Goal: Information Seeking & Learning: Learn about a topic

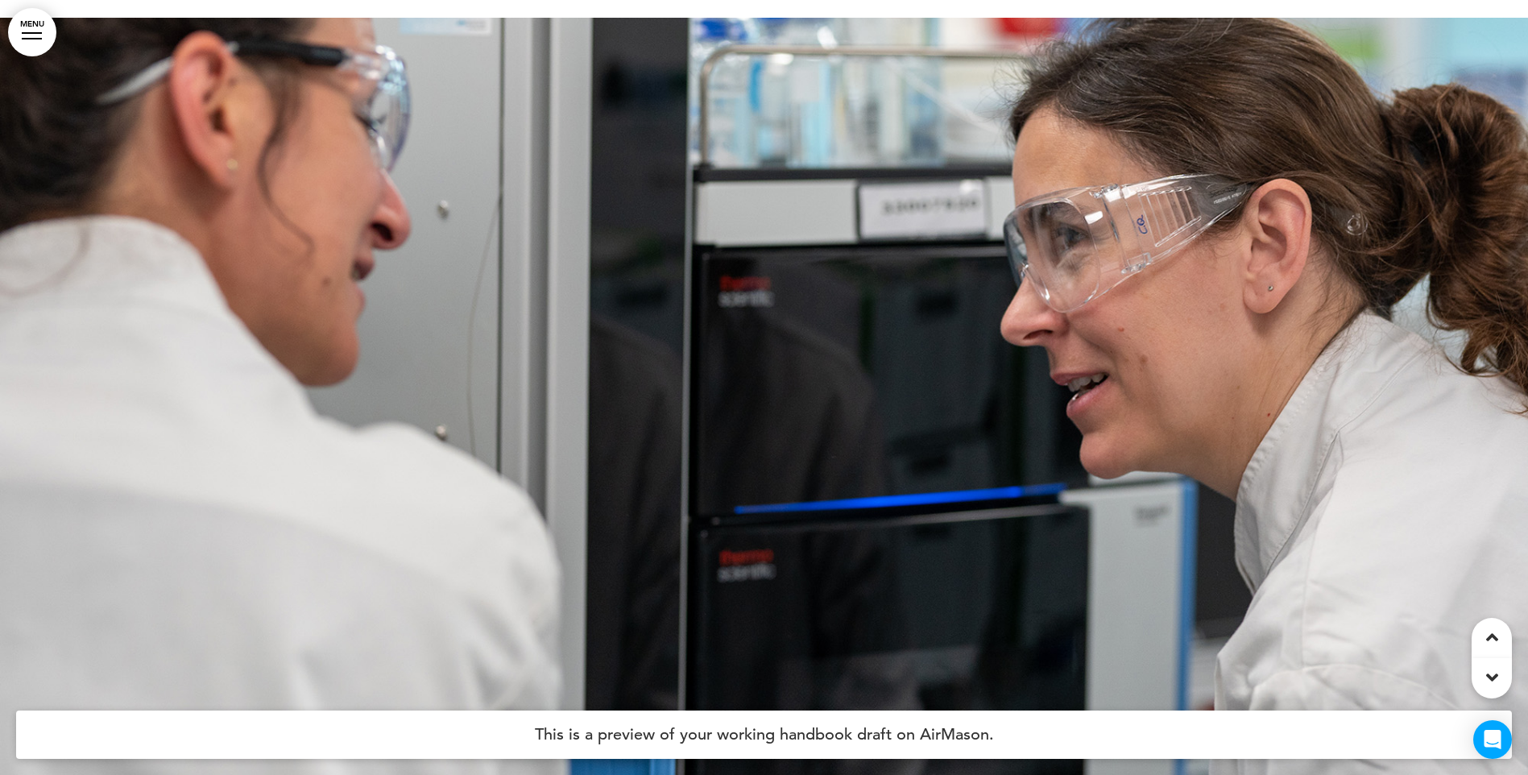
scroll to position [24727, 0]
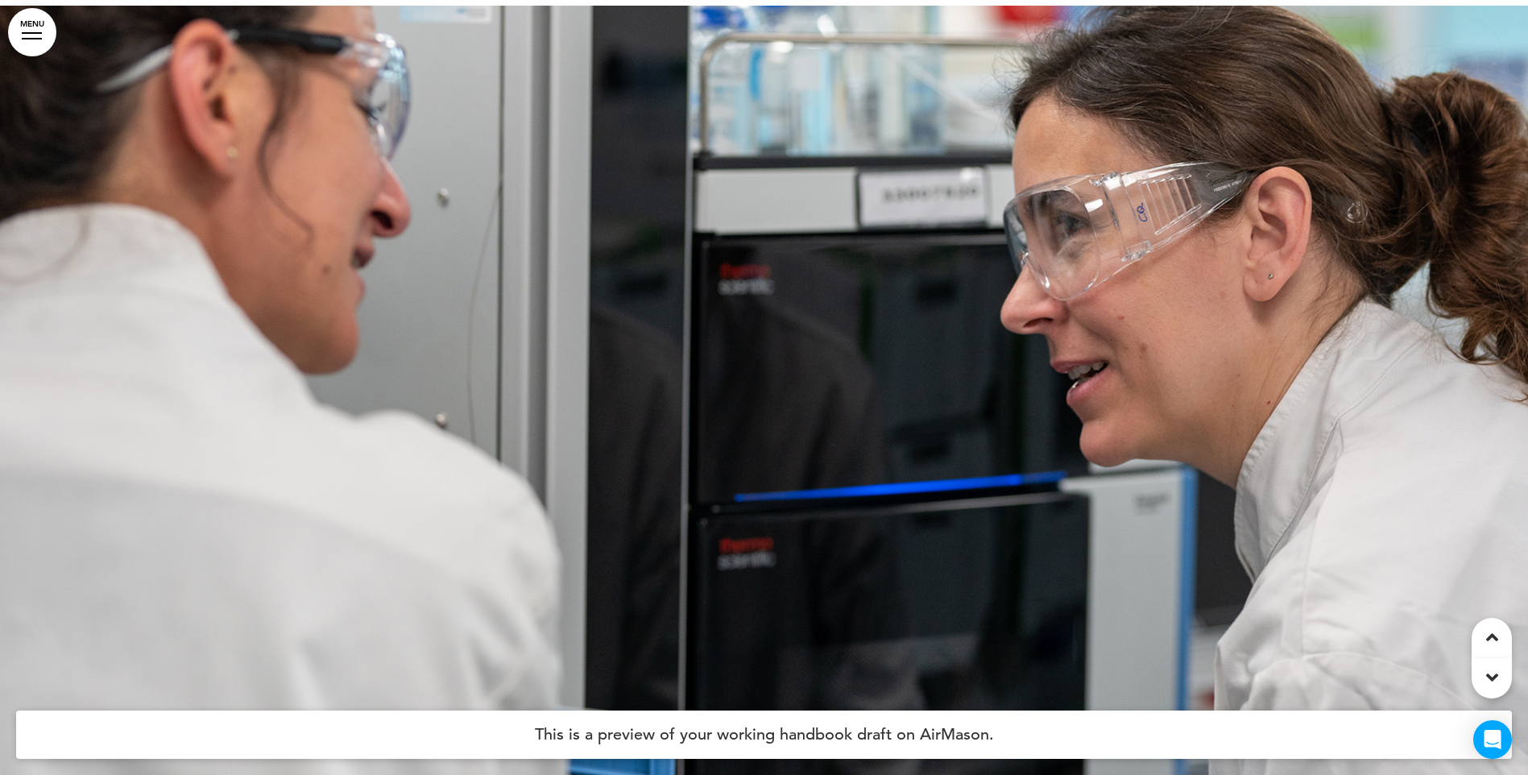
click at [1498, 668] on div at bounding box center [1492, 678] width 40 height 40
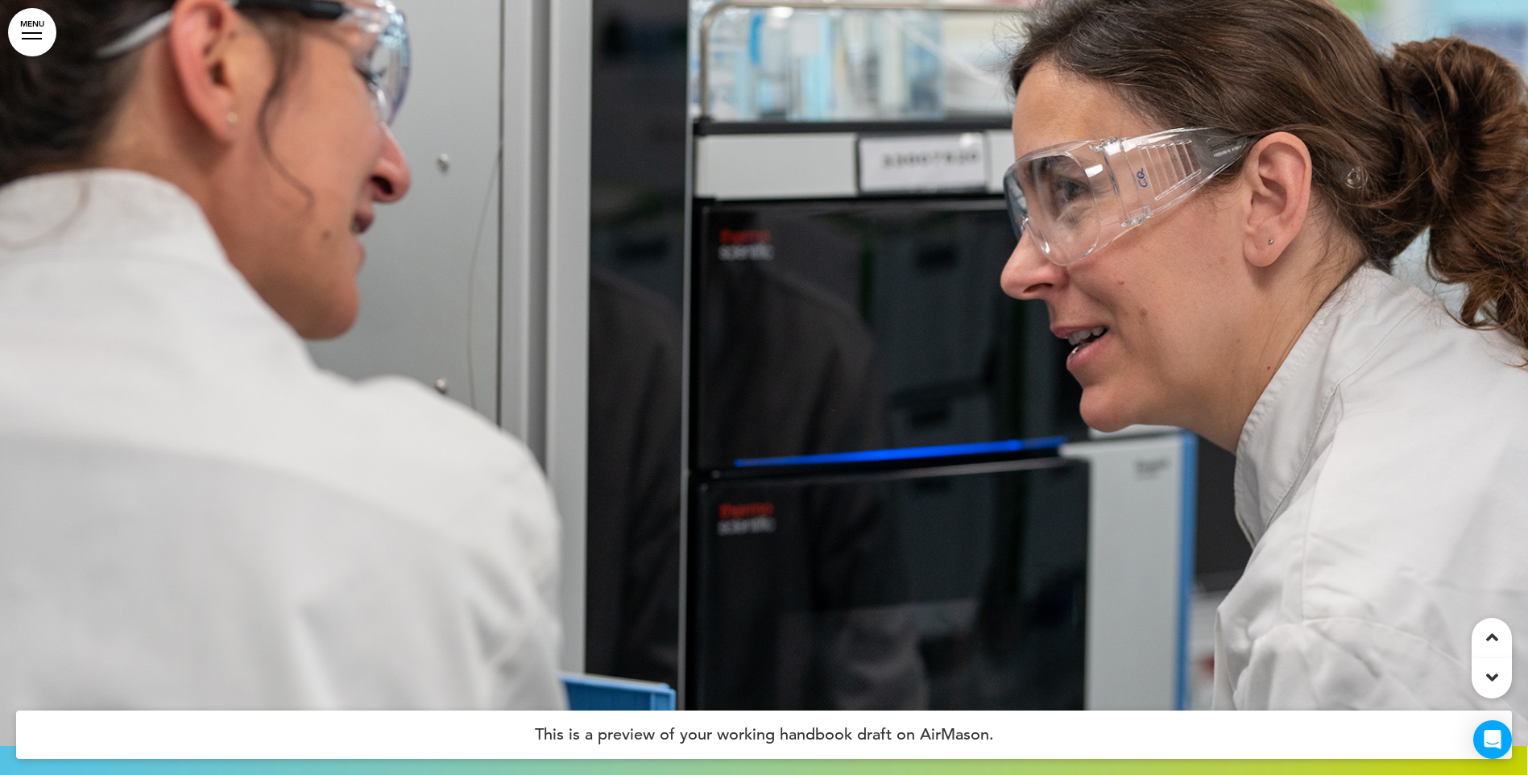
click at [1498, 668] on div at bounding box center [1492, 678] width 40 height 40
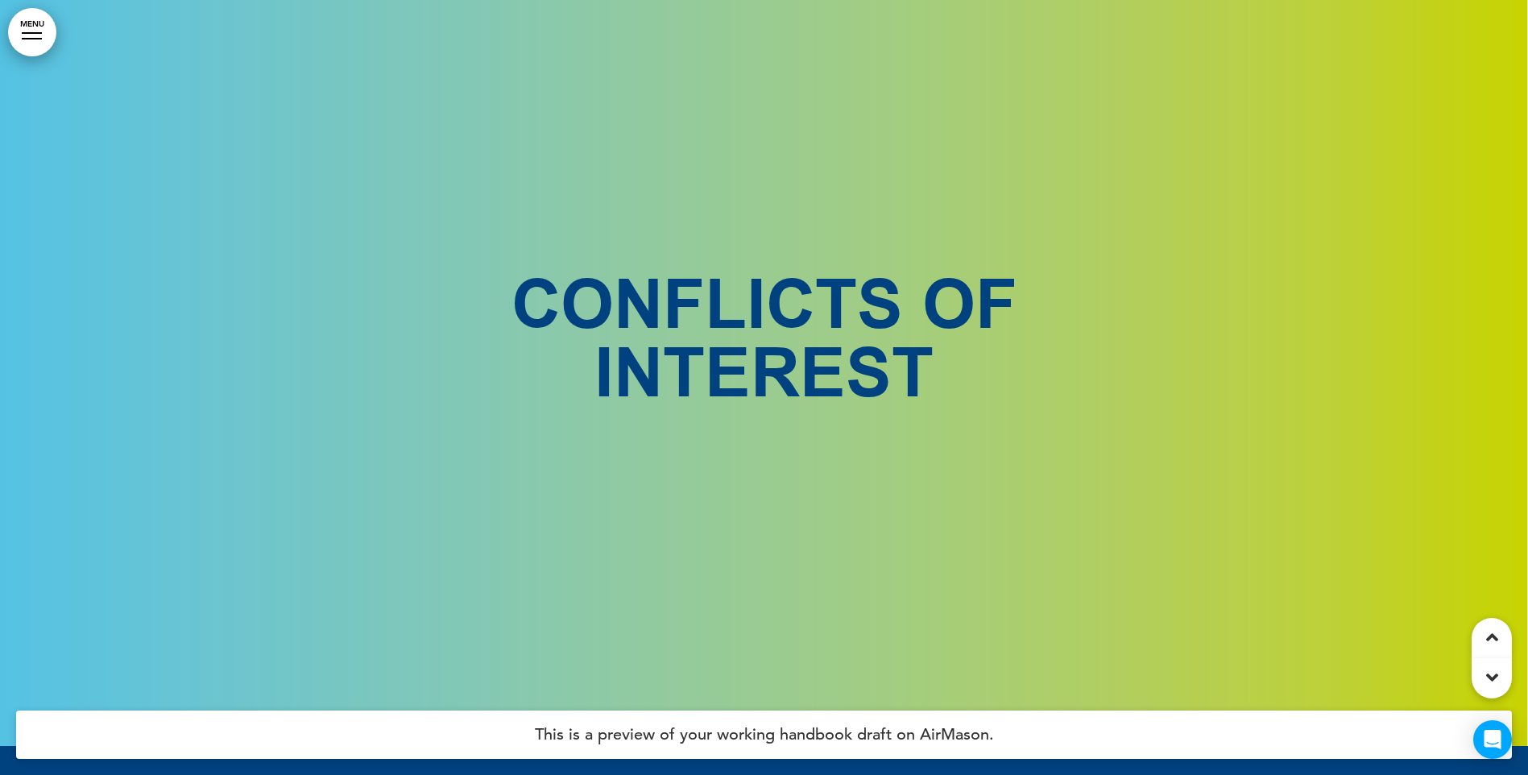
click at [1498, 668] on div at bounding box center [1492, 678] width 40 height 40
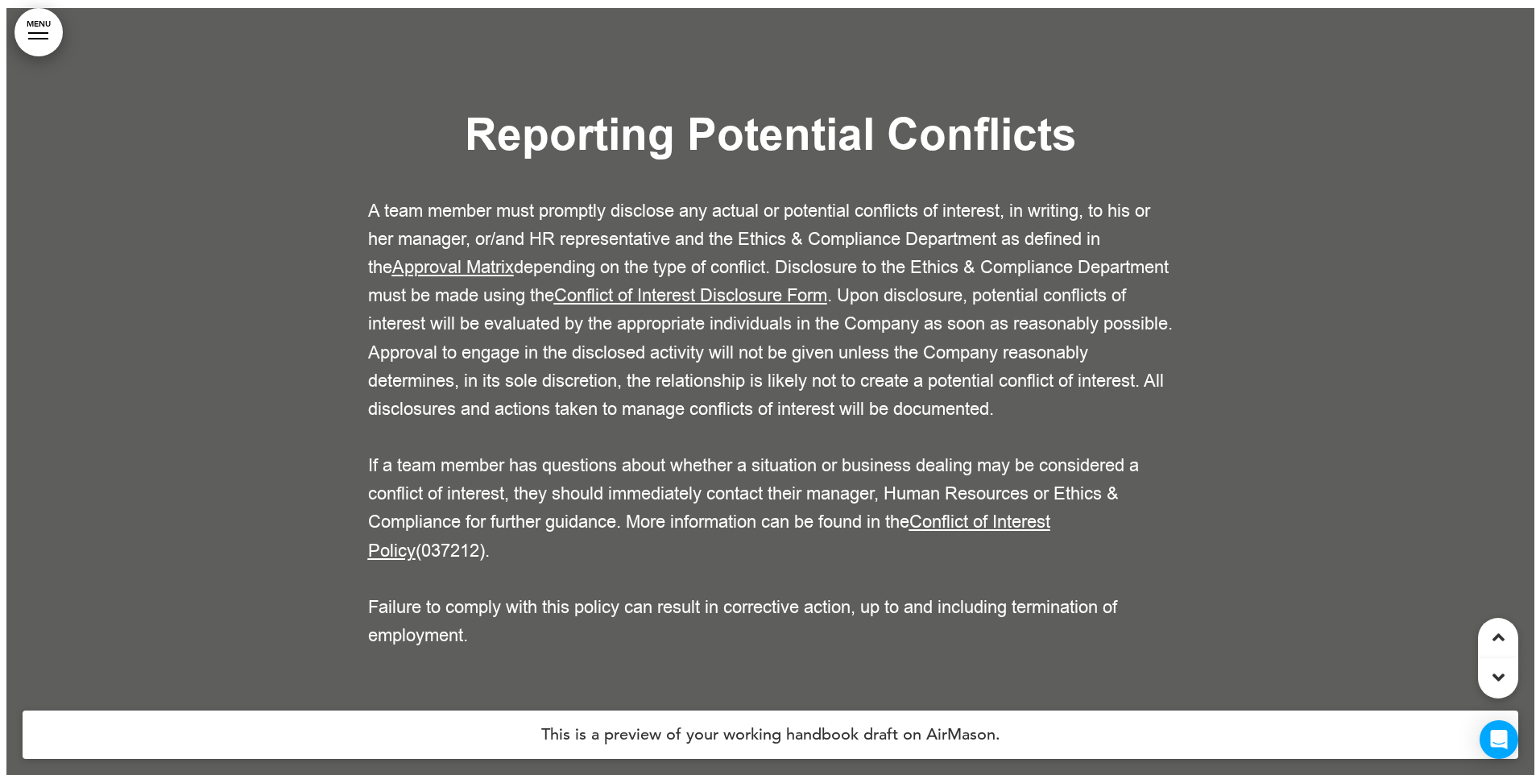
scroll to position [32661, 0]
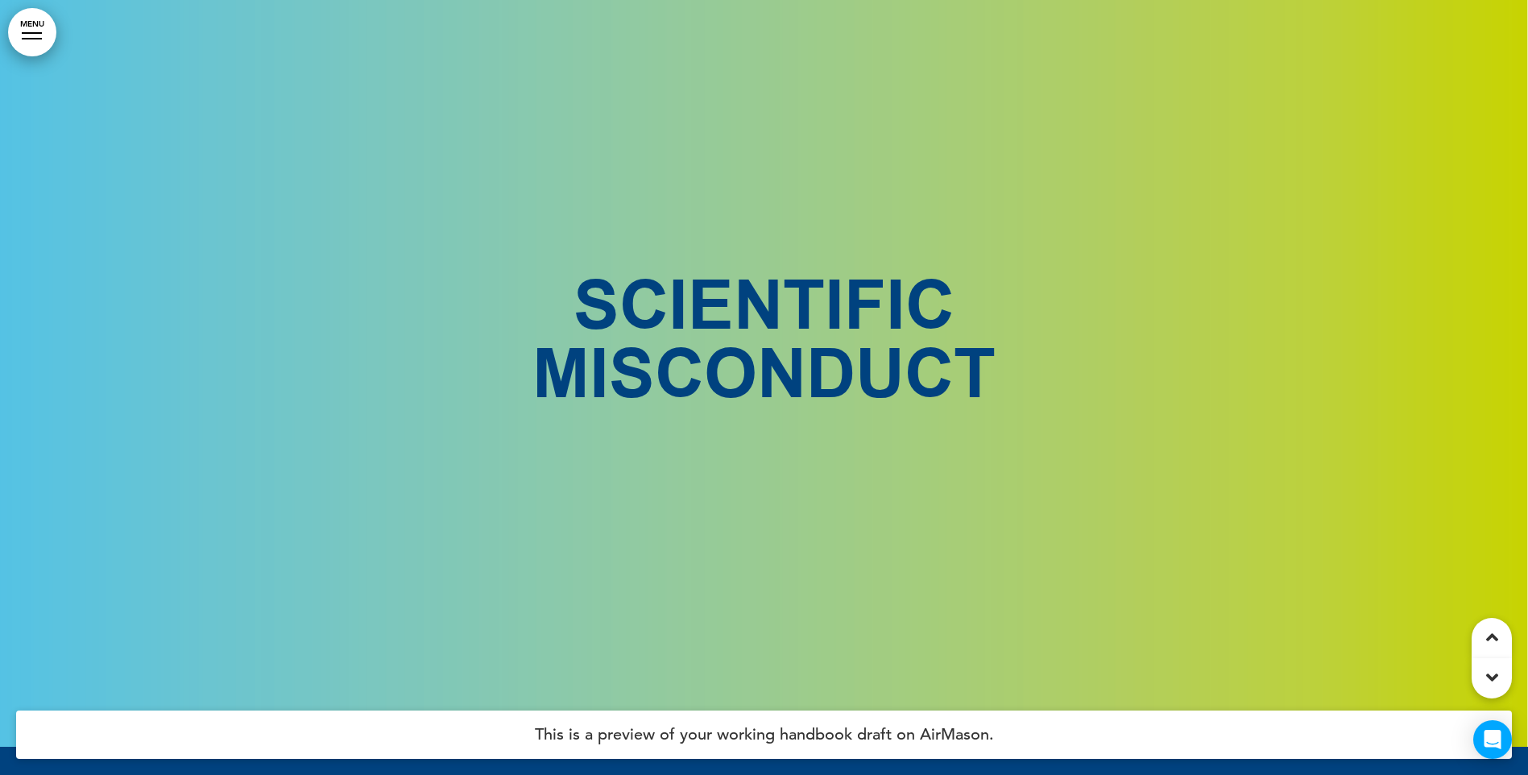
click at [32, 33] on div at bounding box center [32, 33] width 20 height 2
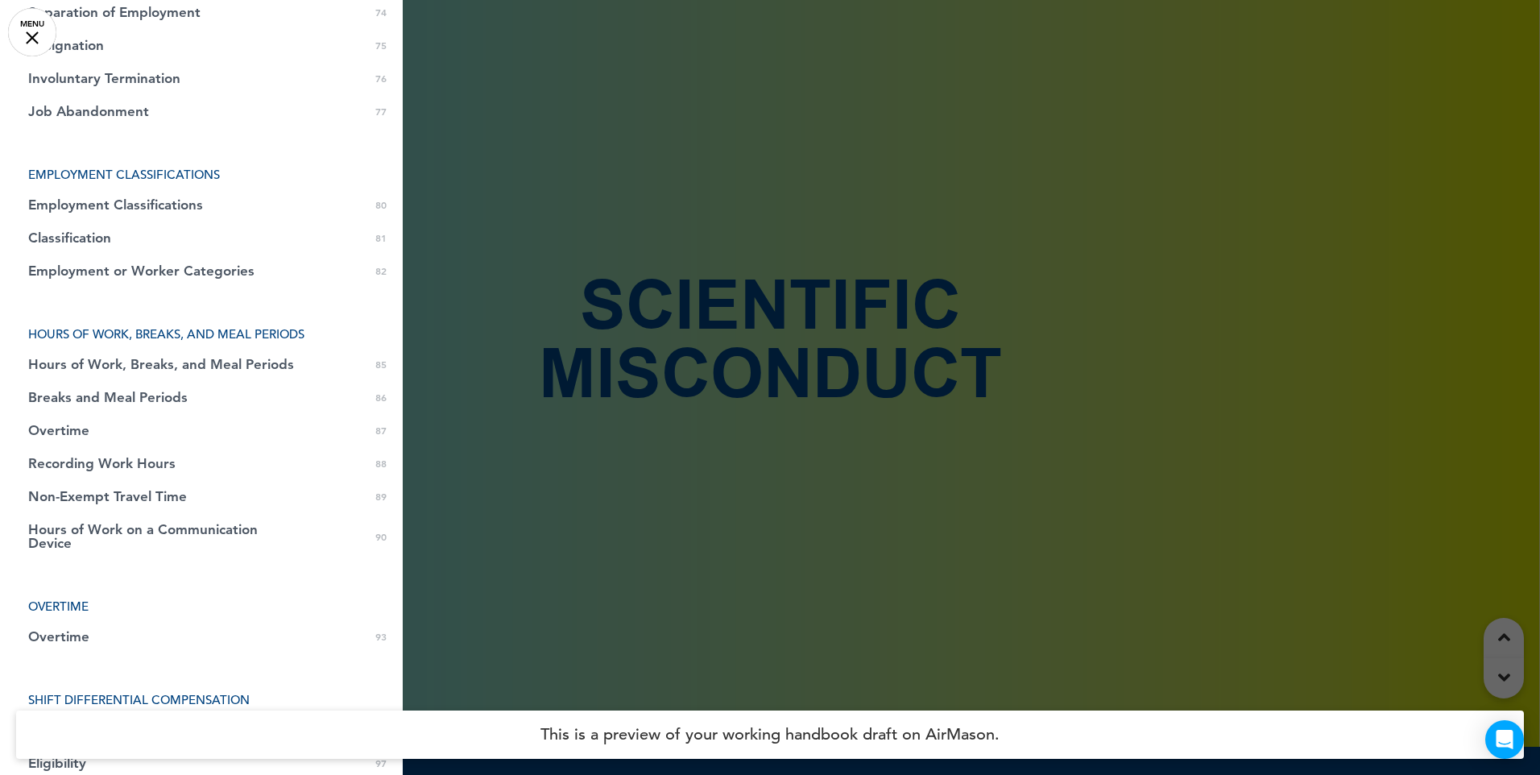
scroll to position [2497, 0]
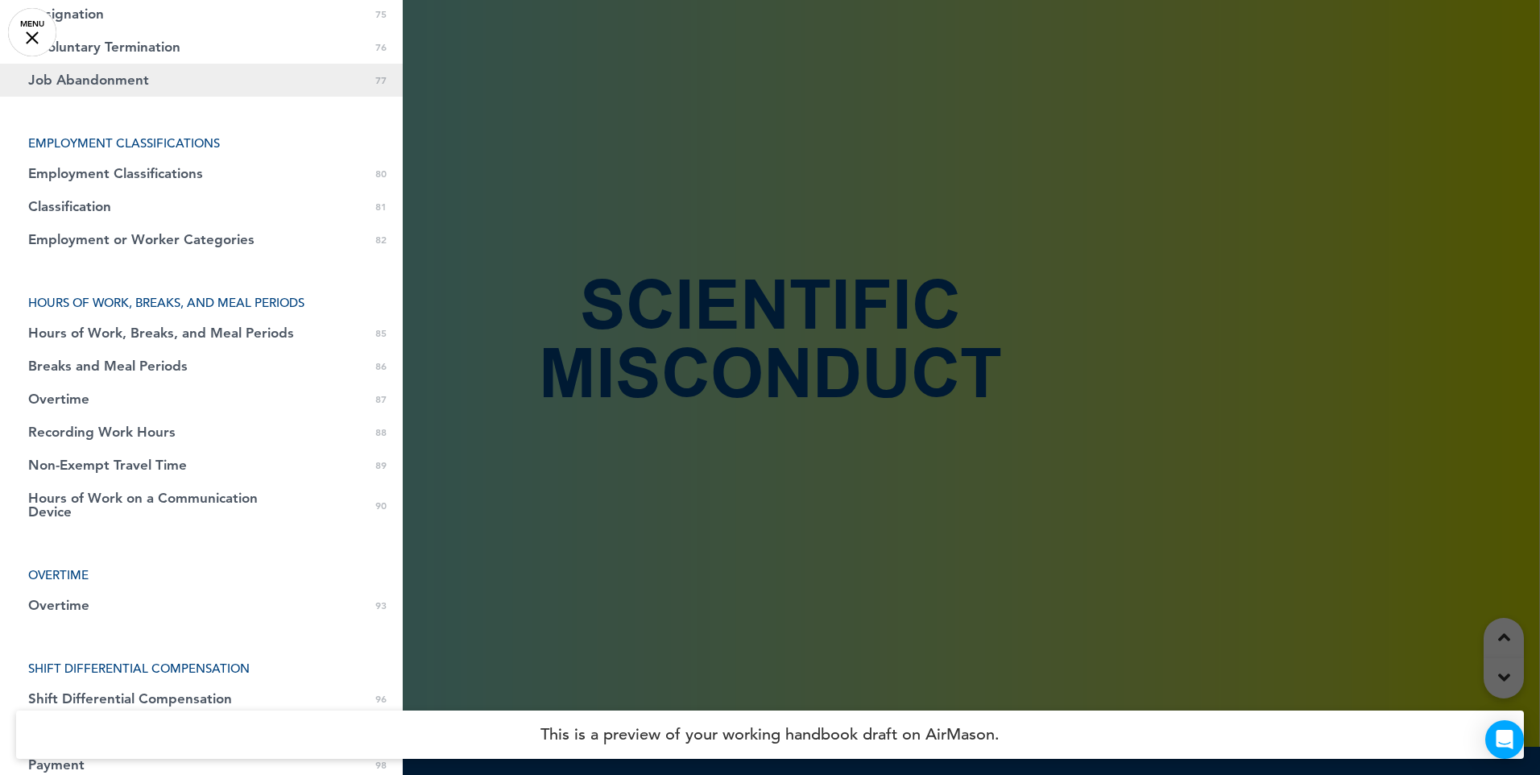
click at [85, 89] on link "Job Abandonment 0 77" at bounding box center [201, 80] width 403 height 33
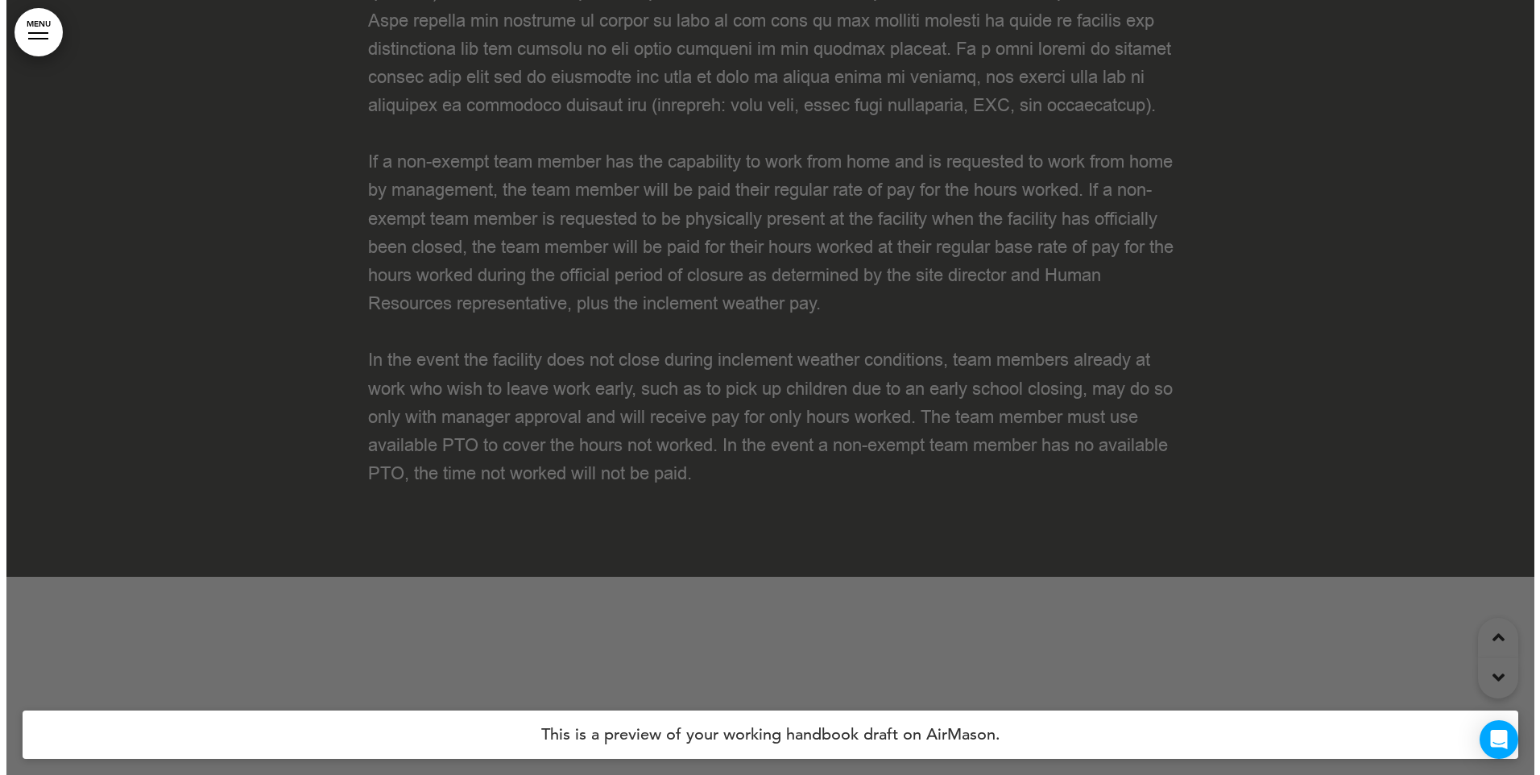
scroll to position [69113, 0]
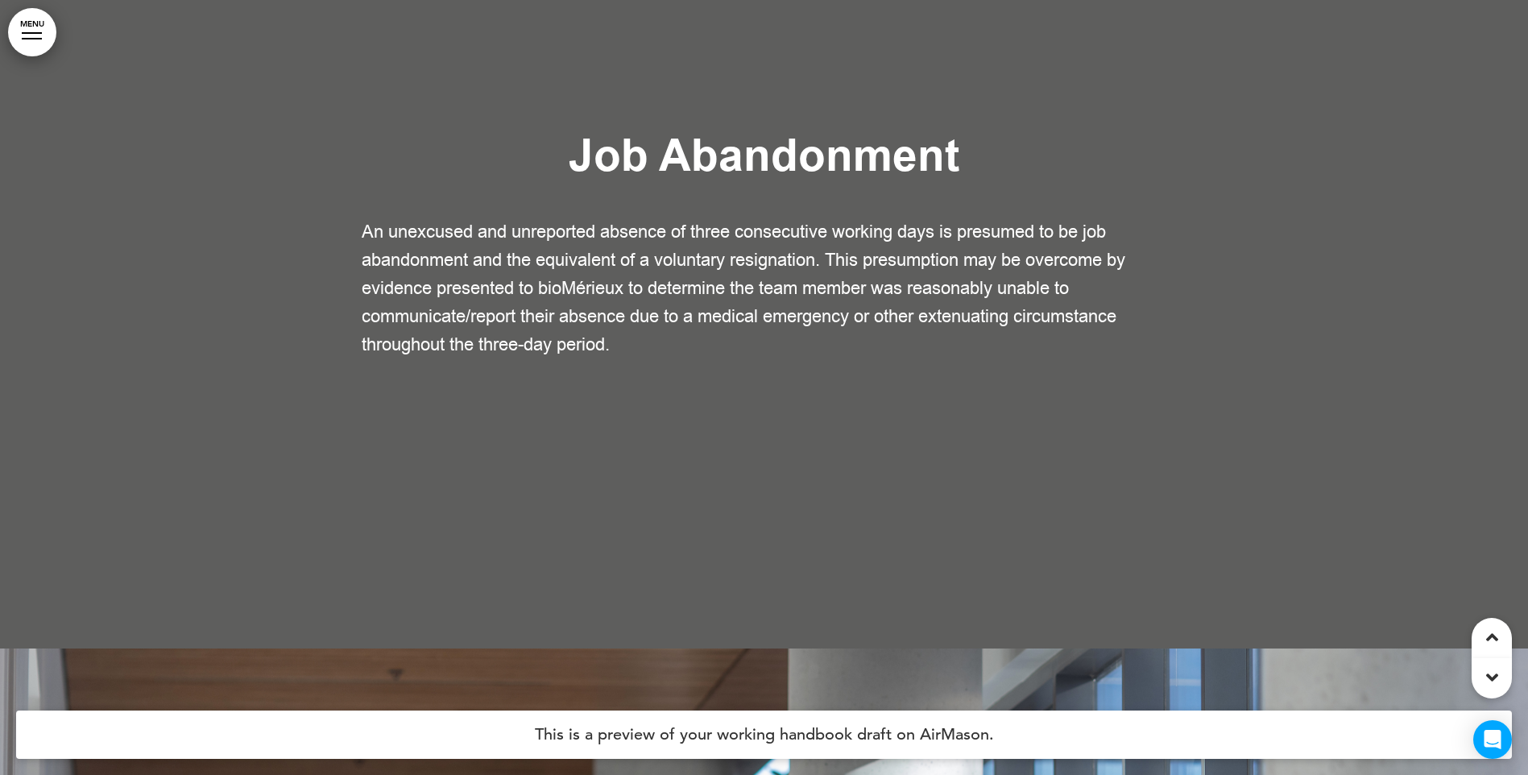
click at [30, 14] on link "MENU" at bounding box center [32, 32] width 48 height 48
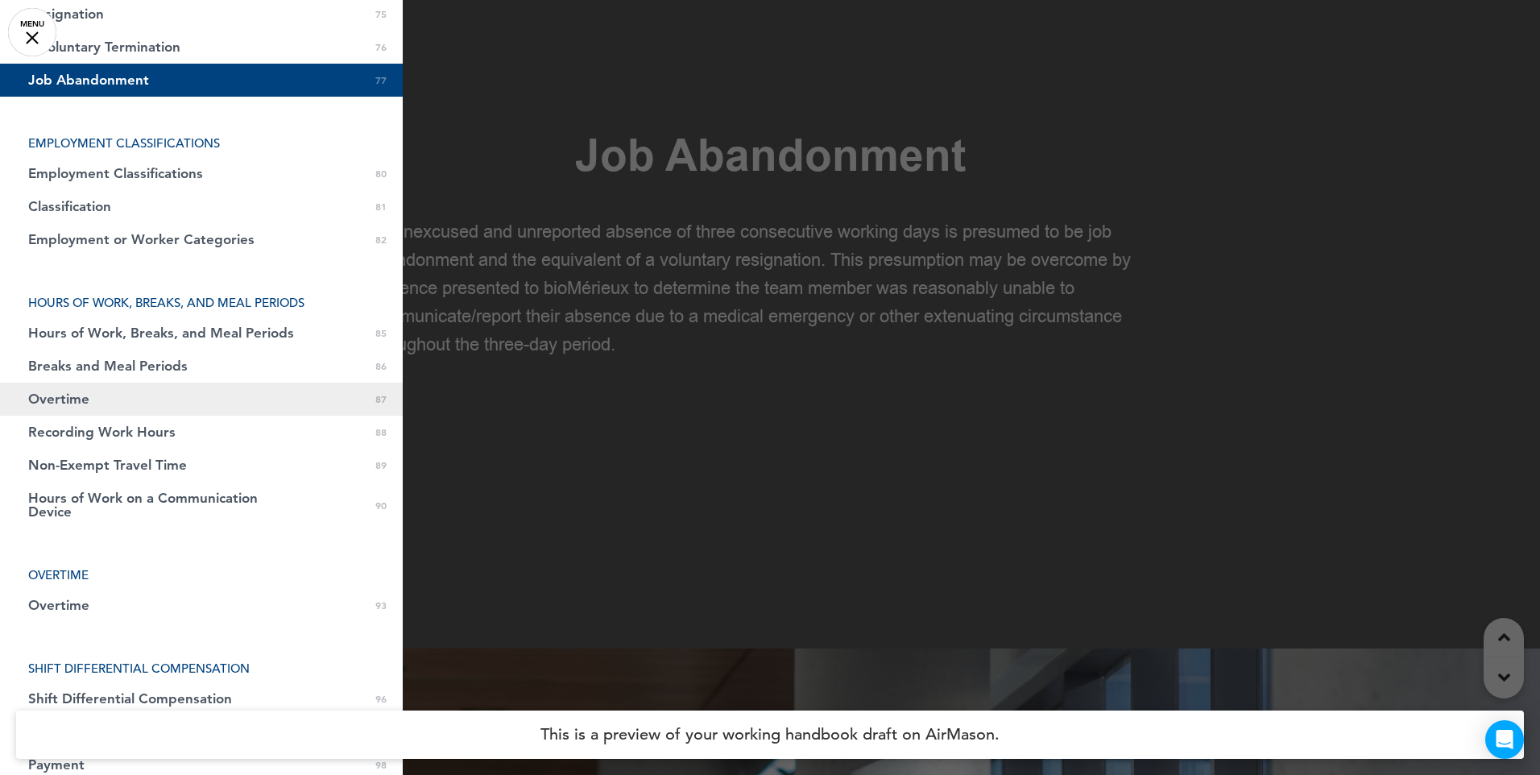
click at [77, 400] on span "Overtime" at bounding box center [58, 399] width 61 height 14
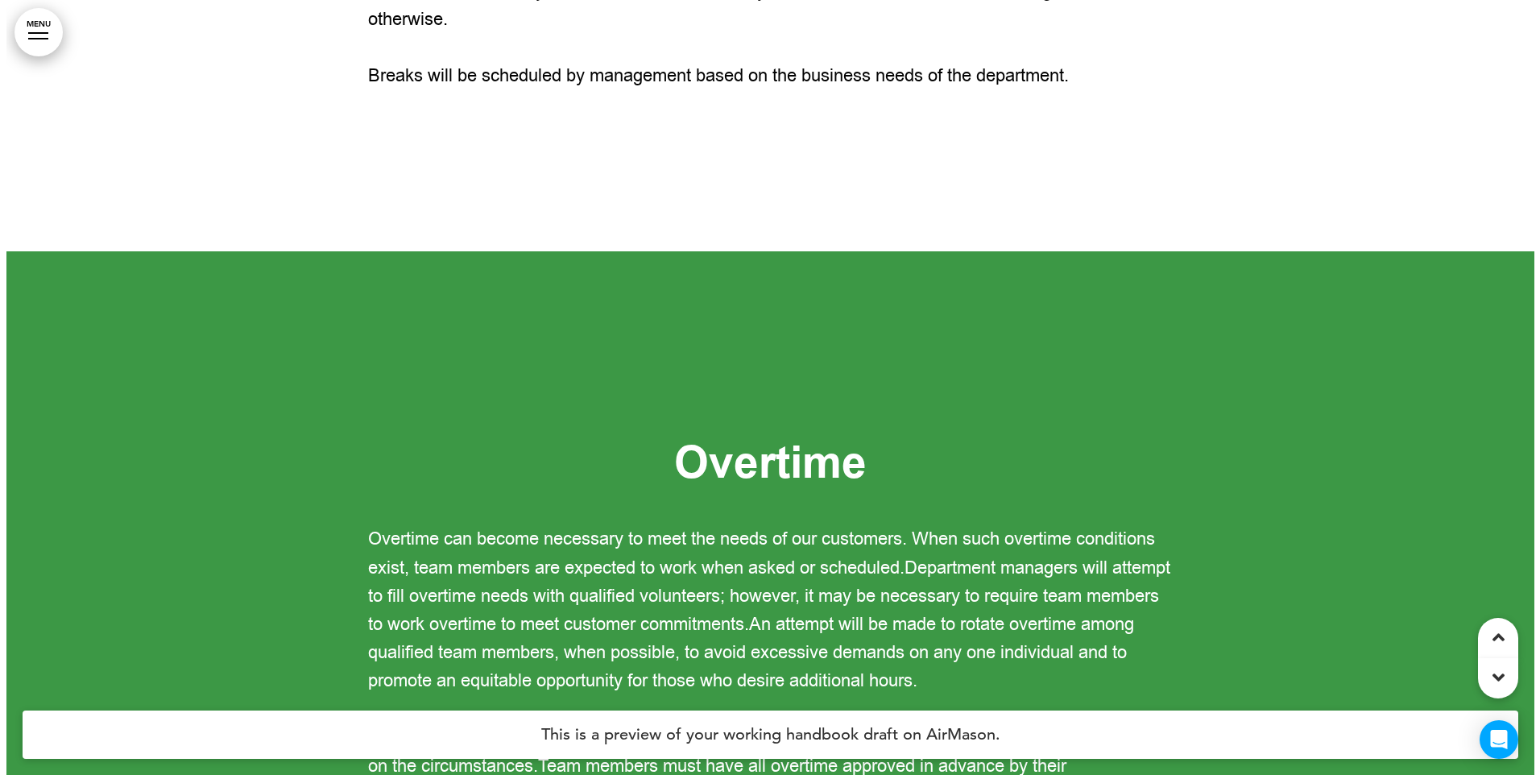
scroll to position [77453, 0]
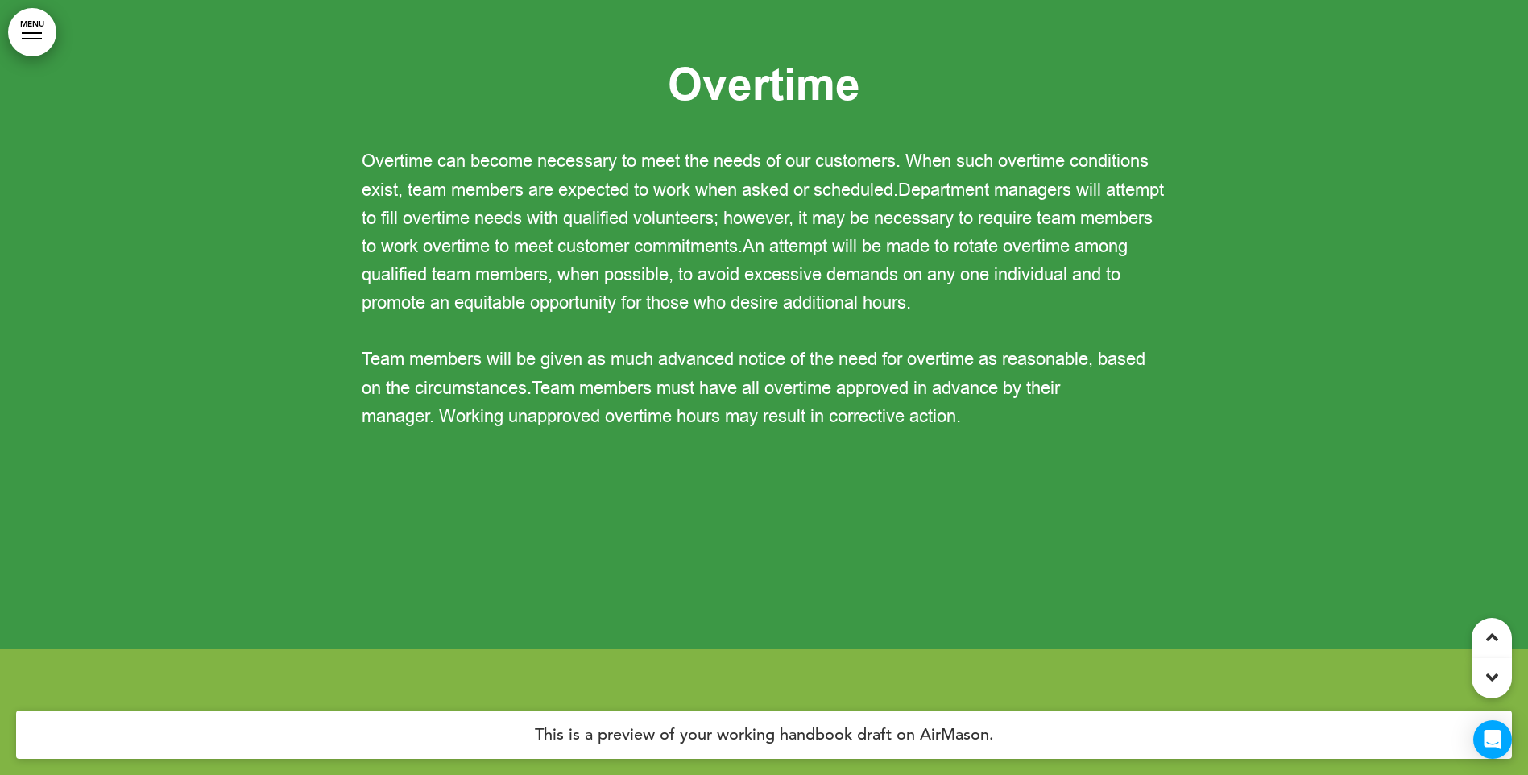
click at [31, 43] on link "MENU" at bounding box center [32, 32] width 48 height 48
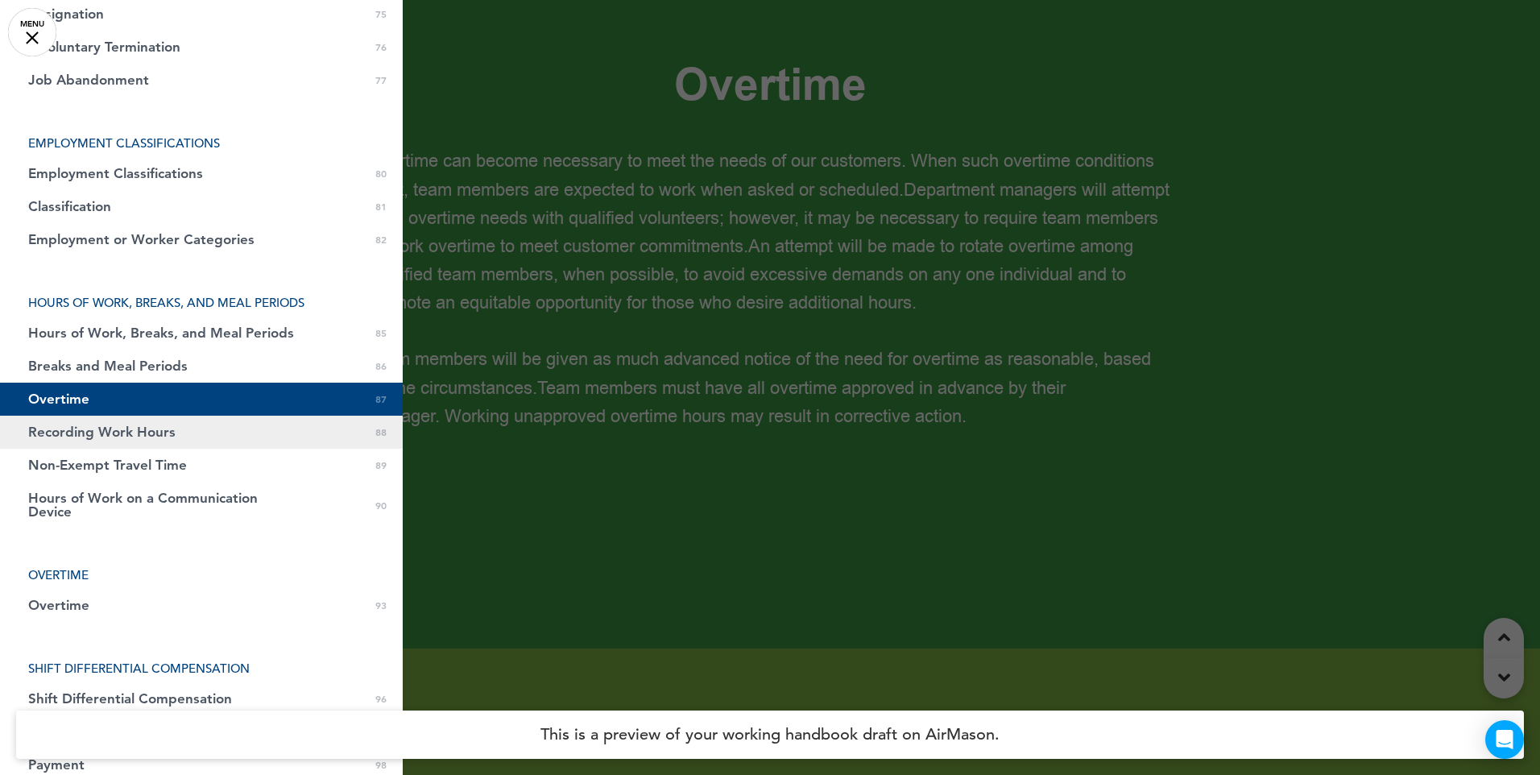
scroll to position [2577, 0]
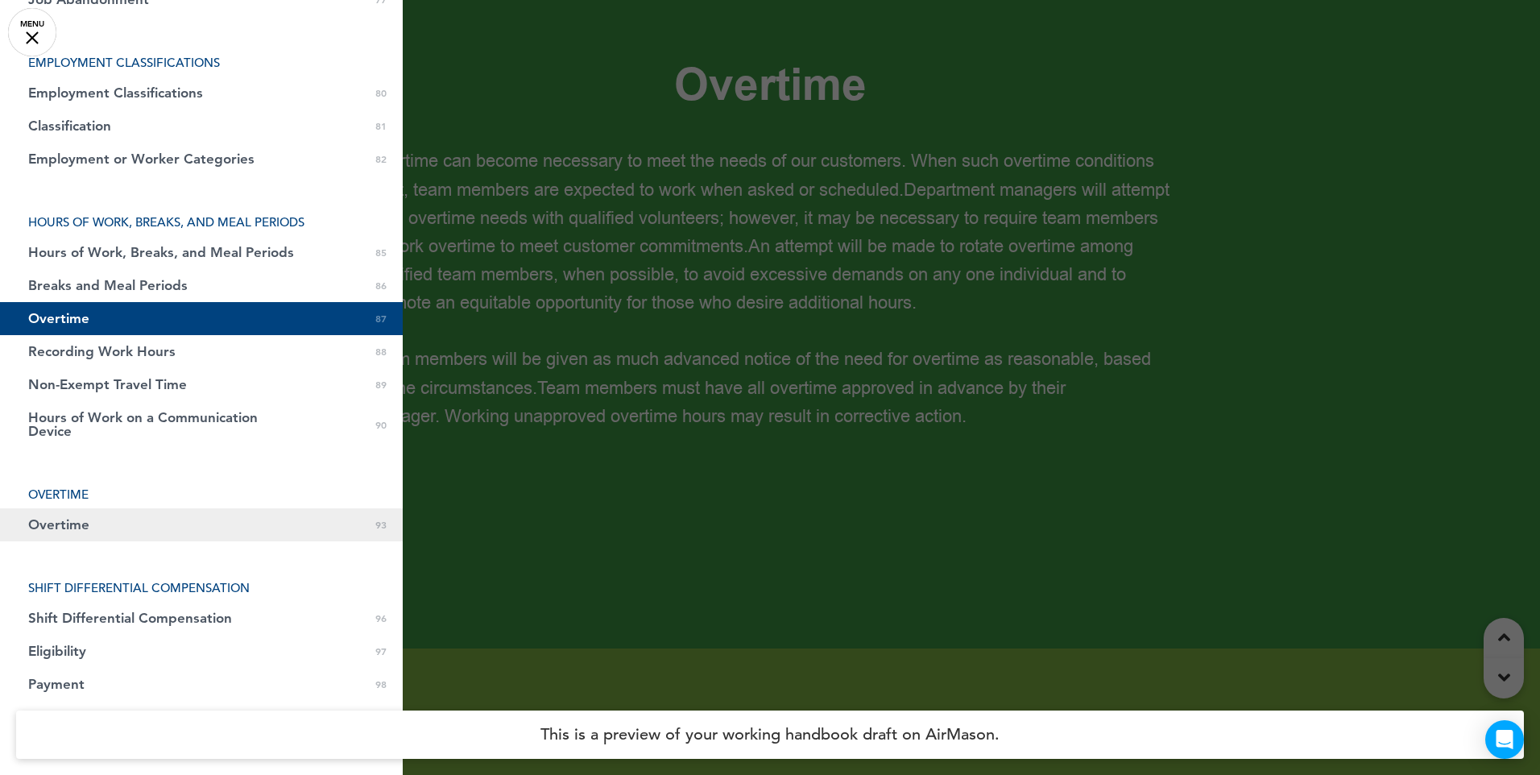
click at [65, 529] on span "Overtime" at bounding box center [58, 525] width 61 height 14
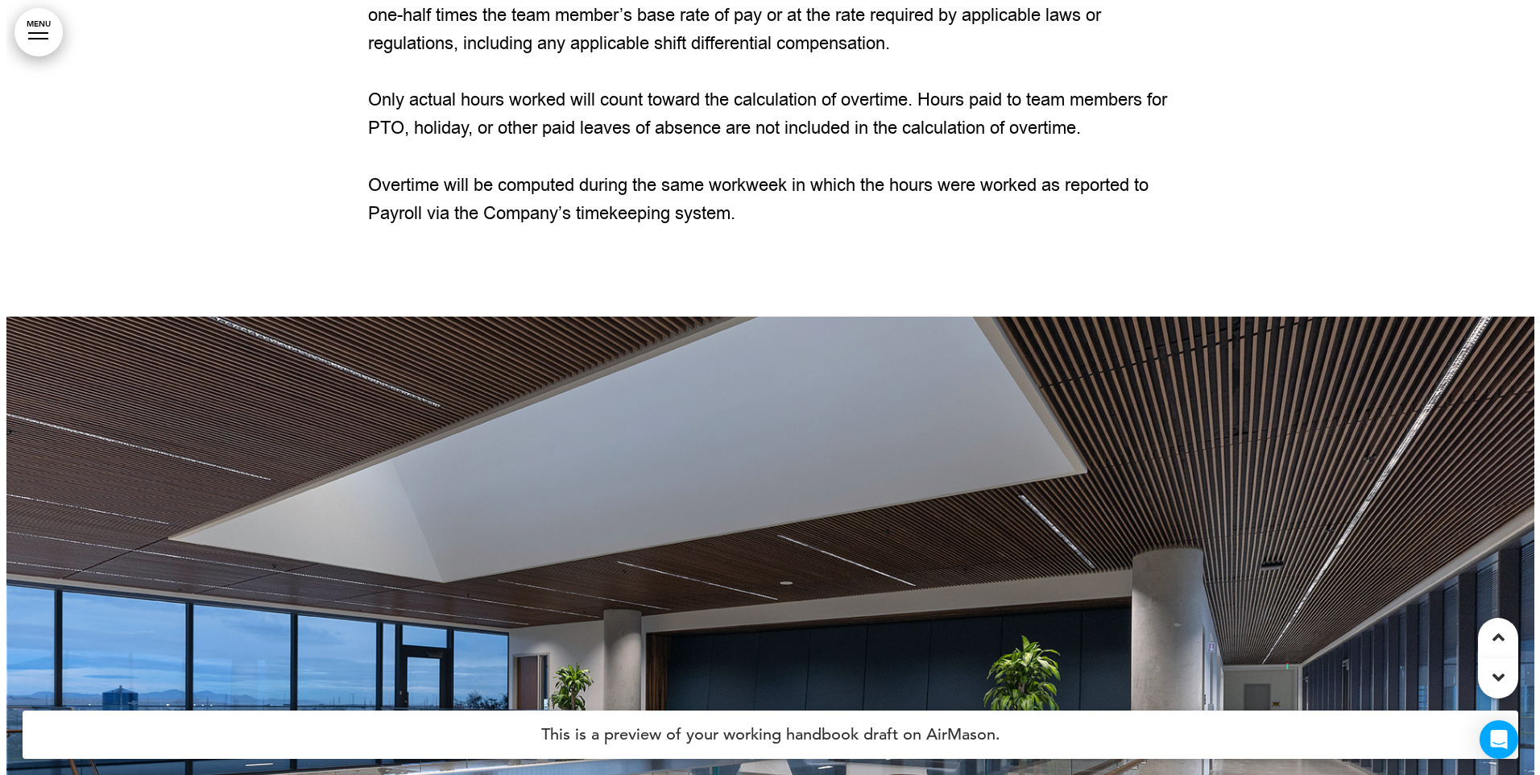
scroll to position [82586, 0]
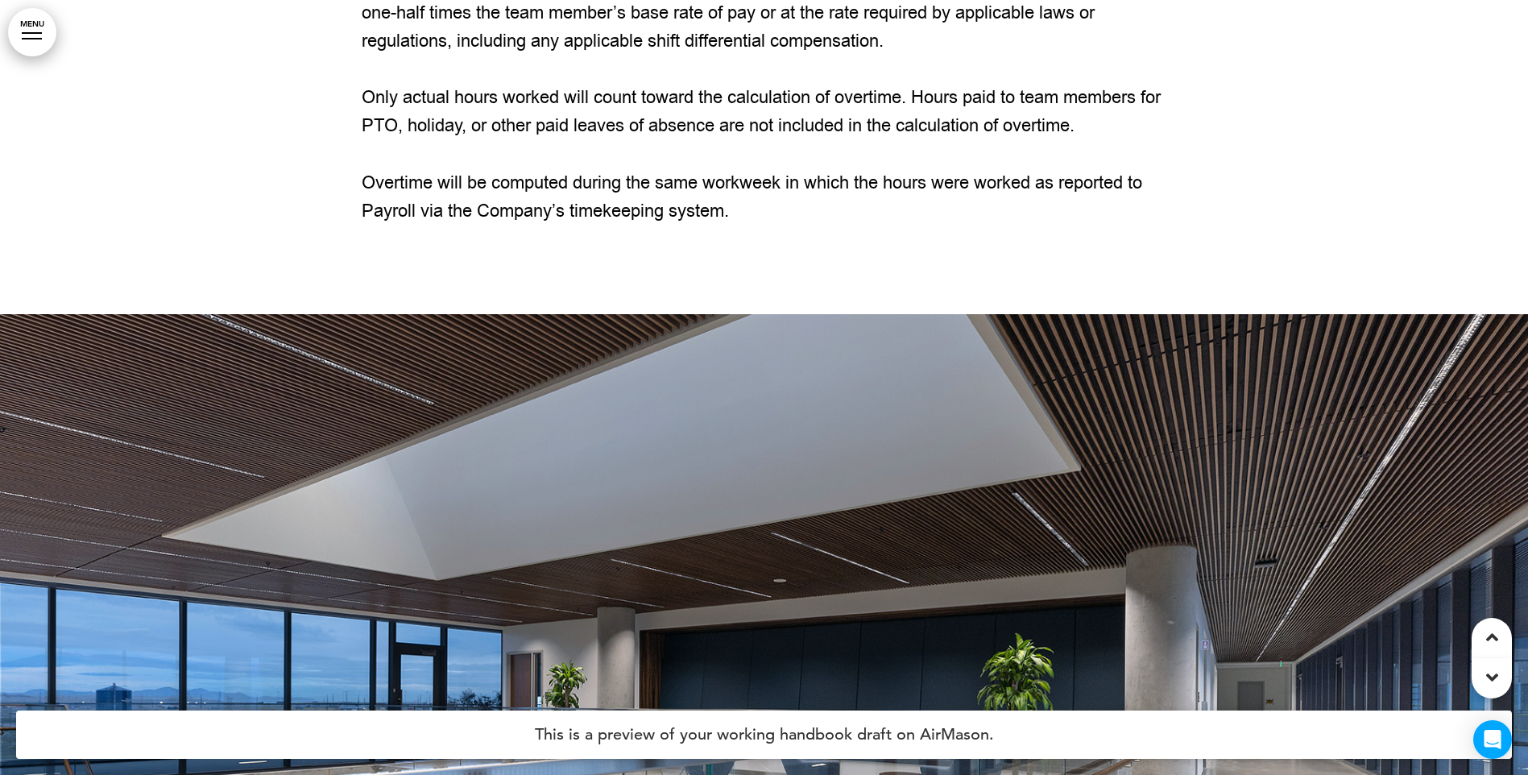
click at [23, 40] on link "MENU" at bounding box center [32, 32] width 48 height 48
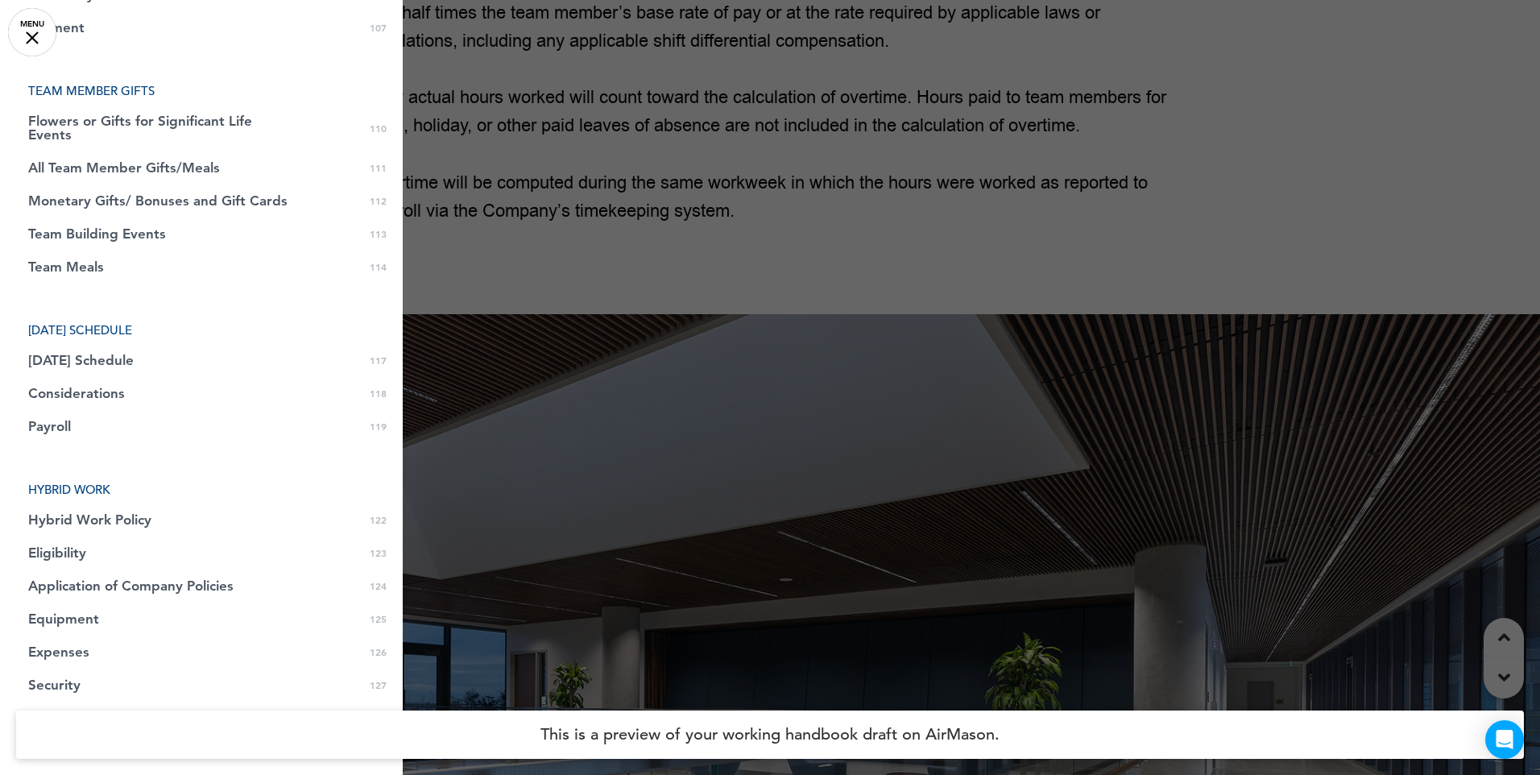
scroll to position [3544, 0]
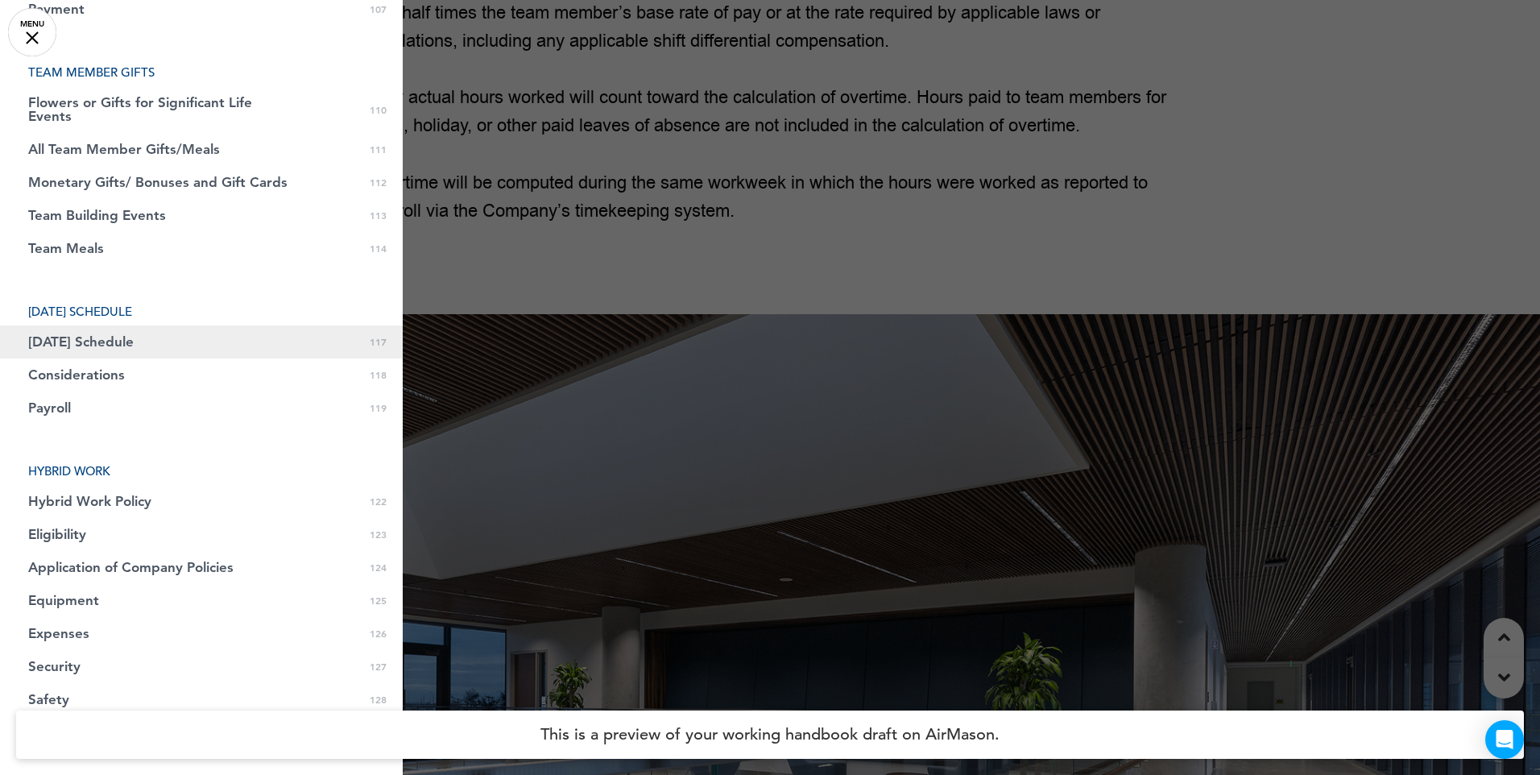
click at [55, 337] on span "[DATE] Schedule" at bounding box center [81, 342] width 106 height 14
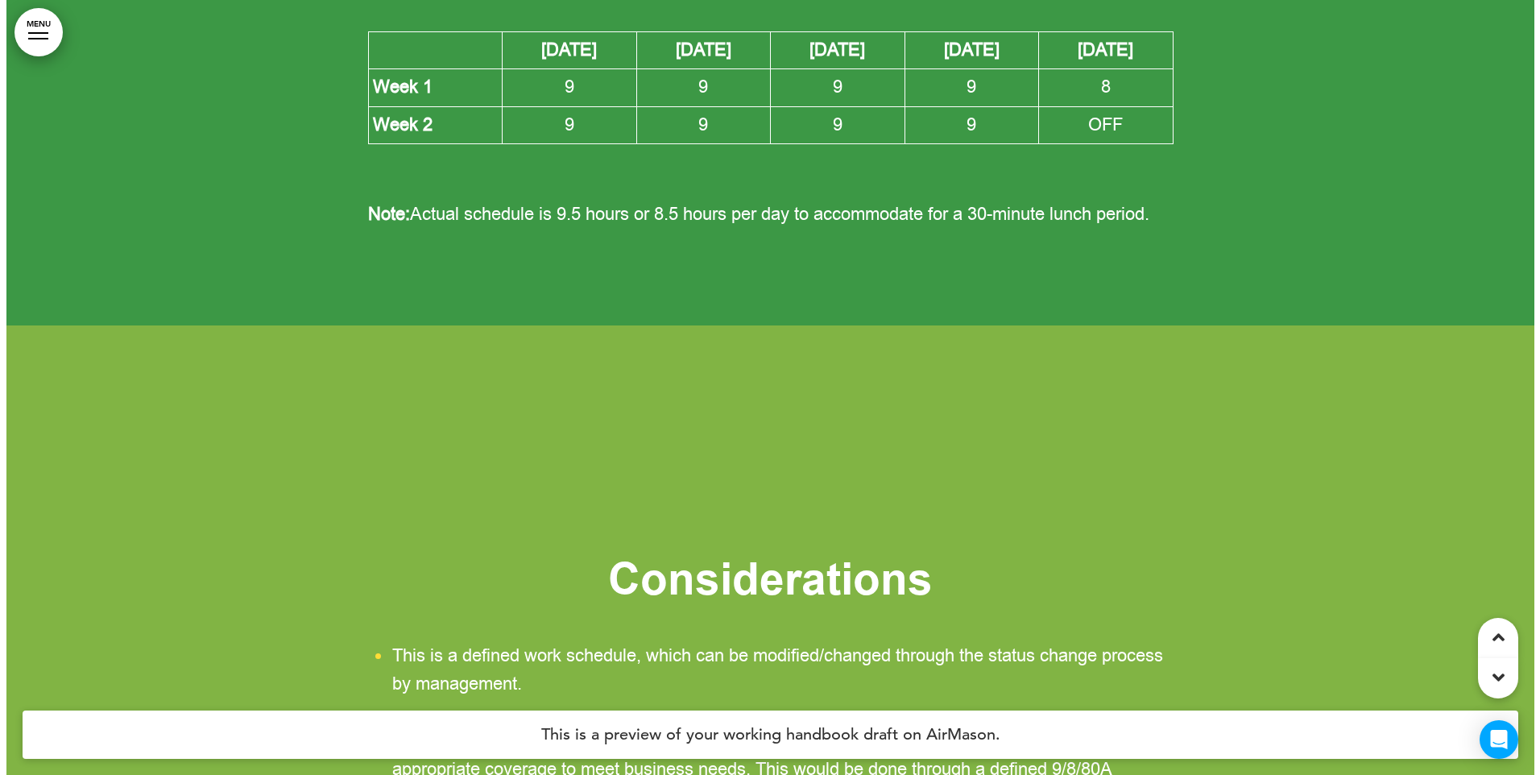
scroll to position [101918, 0]
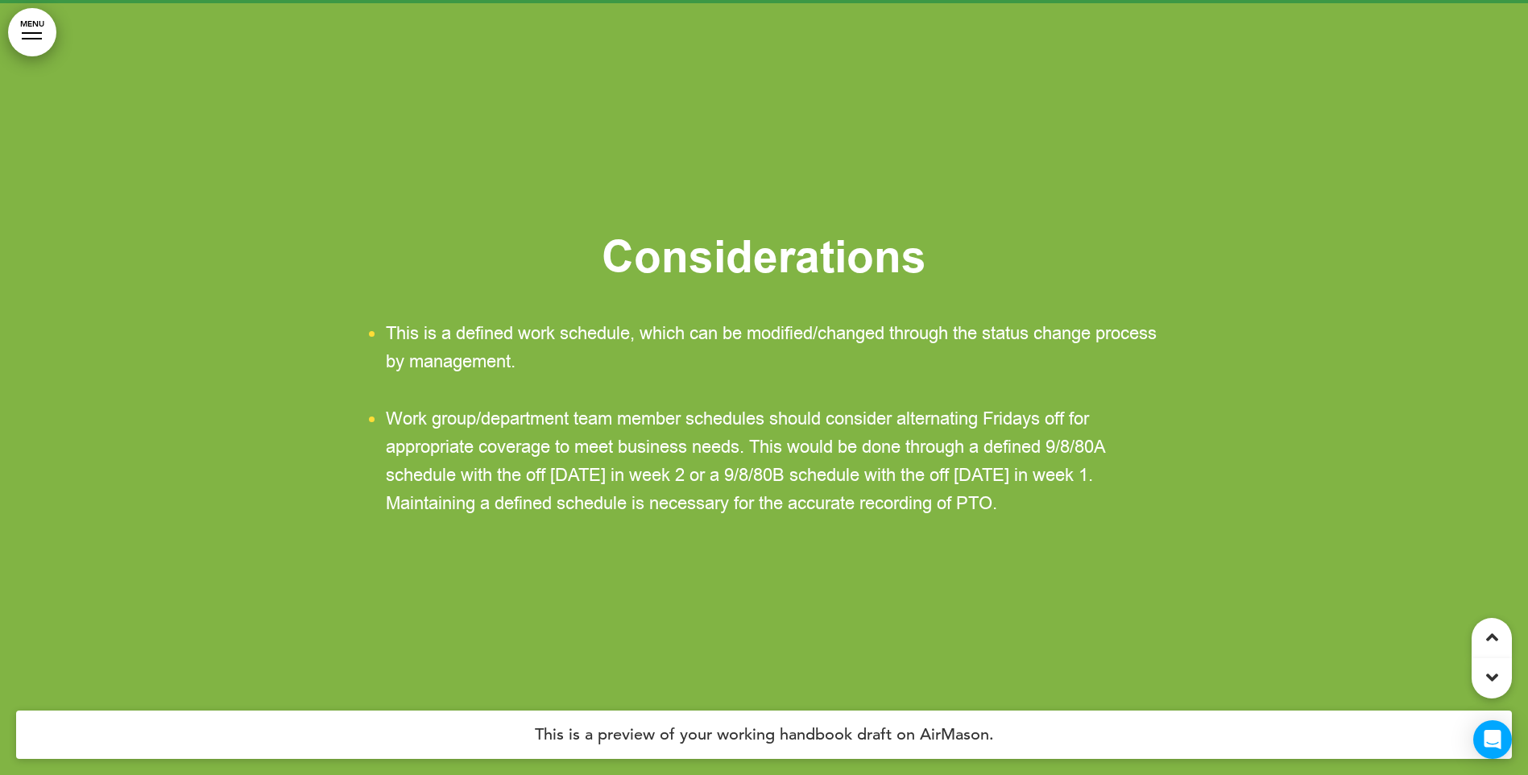
click at [28, 34] on link "MENU" at bounding box center [32, 32] width 48 height 48
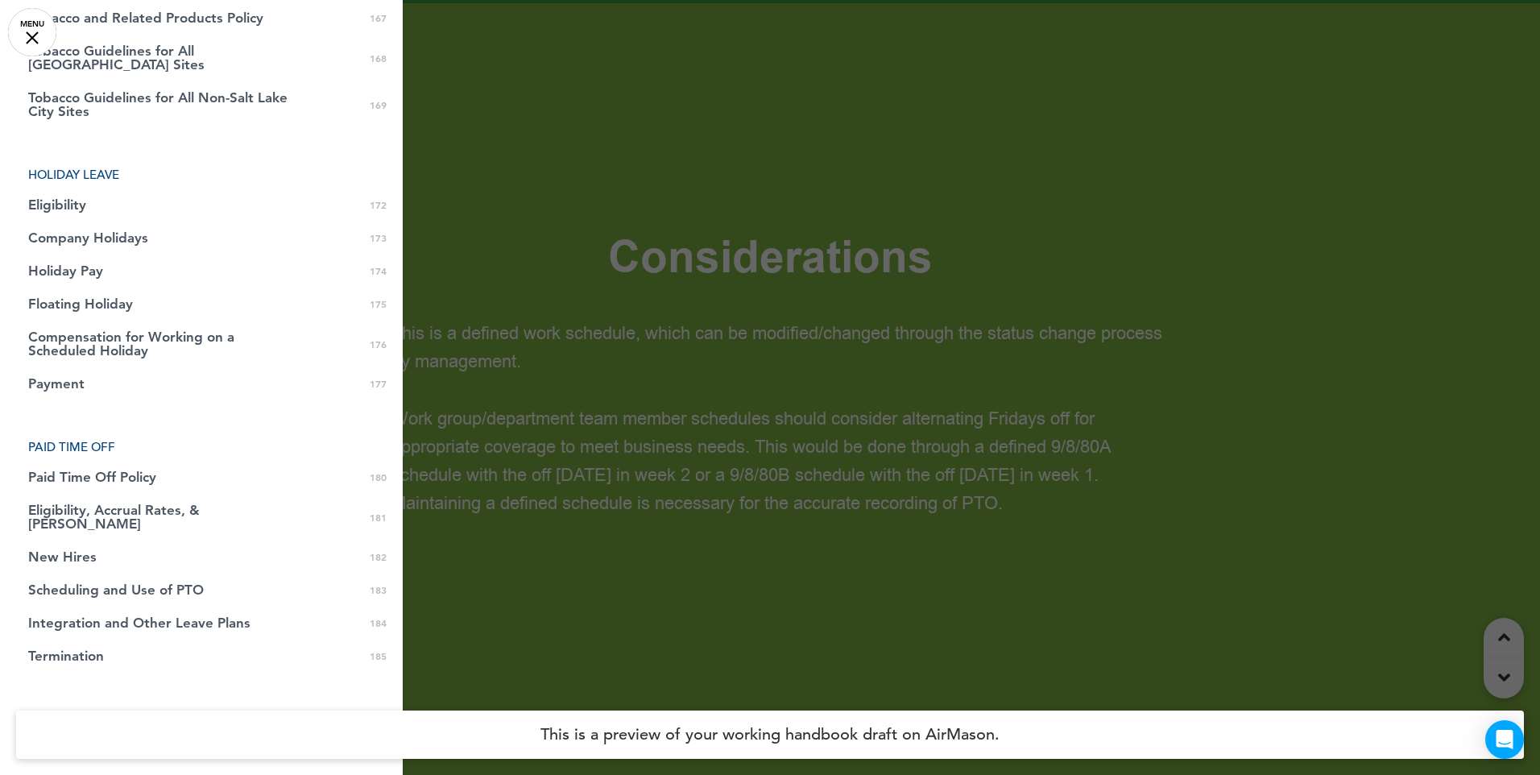
scroll to position [5558, 0]
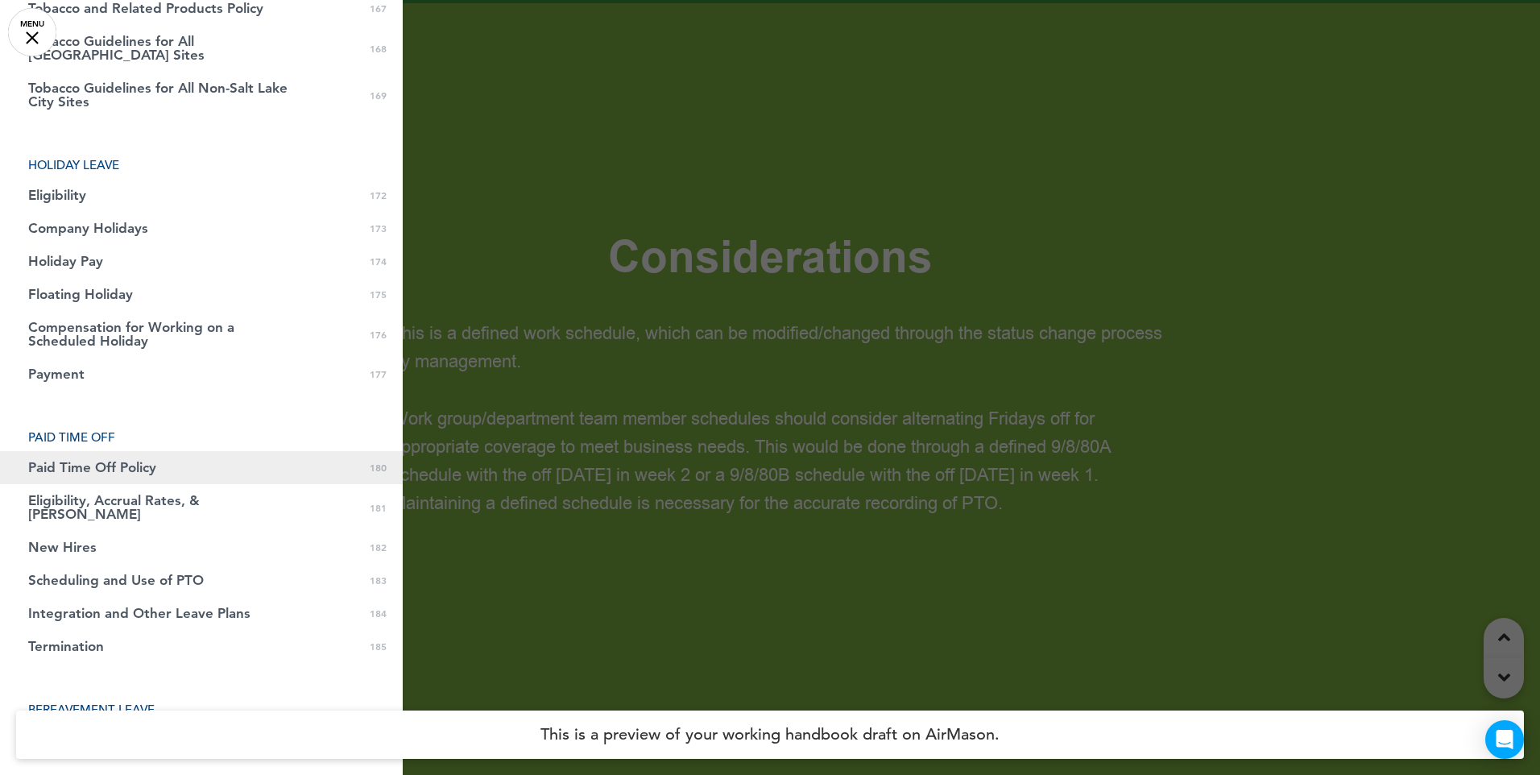
click at [78, 461] on span "Paid Time Off Policy" at bounding box center [92, 468] width 128 height 14
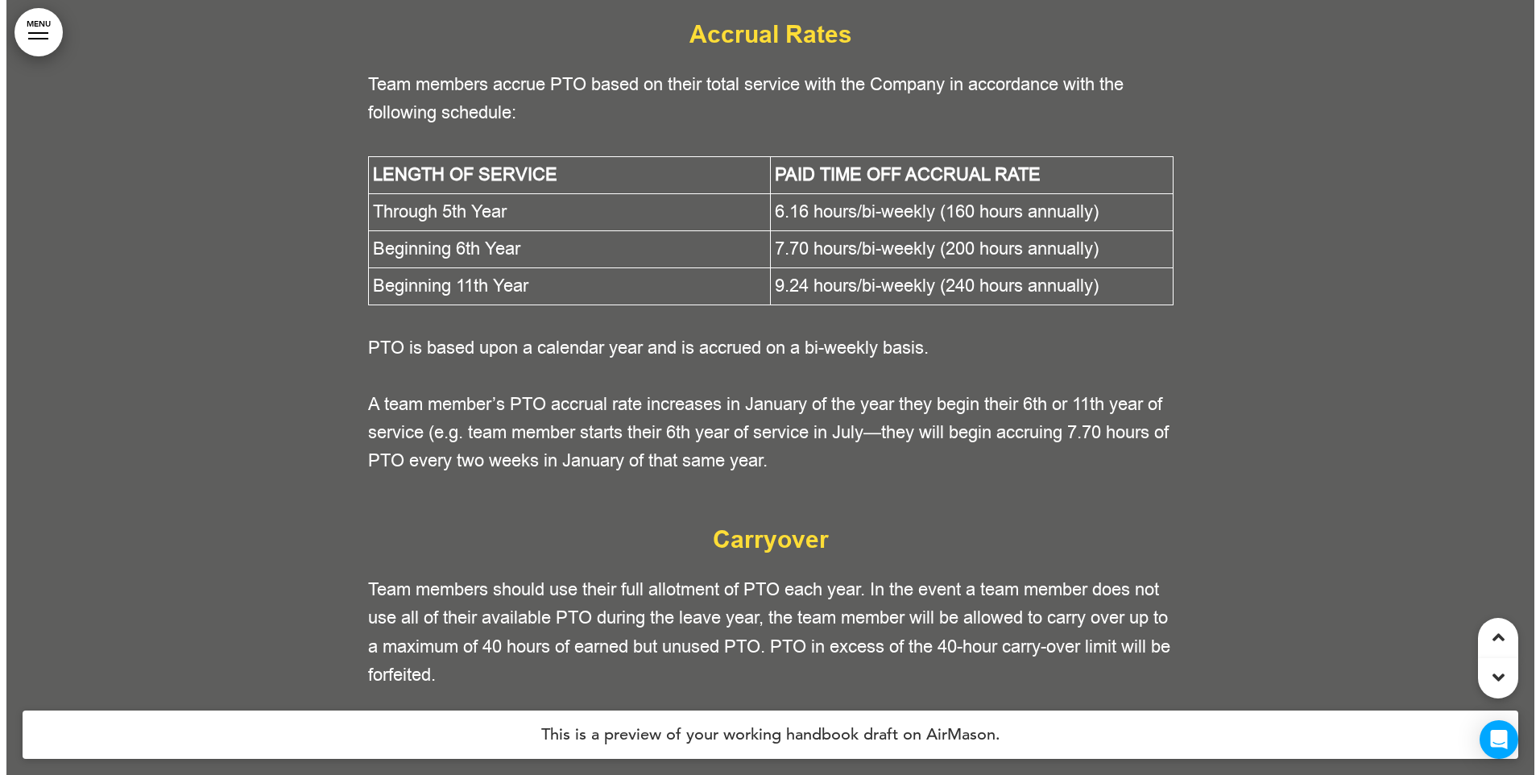
scroll to position [159062, 0]
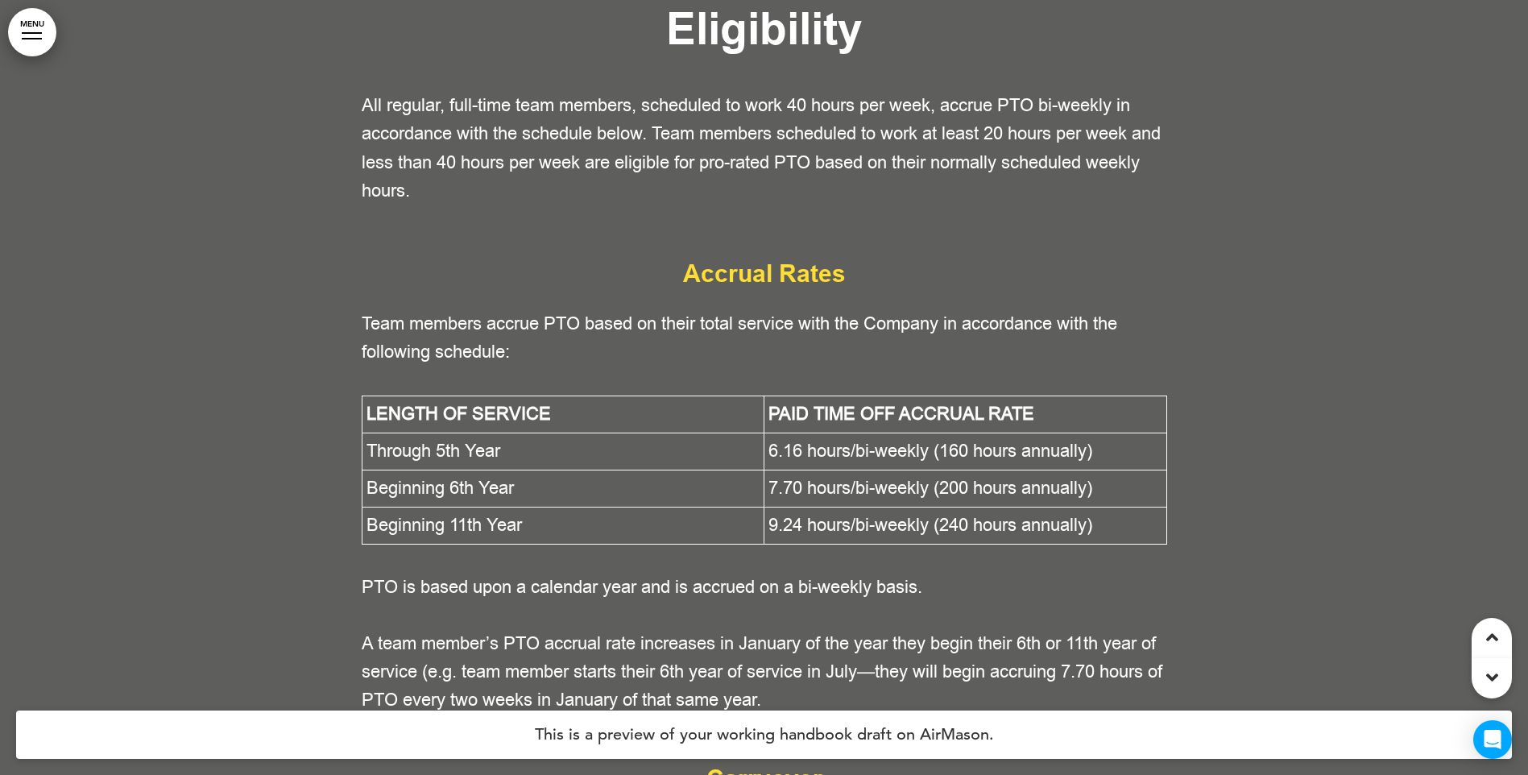
click at [45, 36] on link "MENU" at bounding box center [32, 32] width 48 height 48
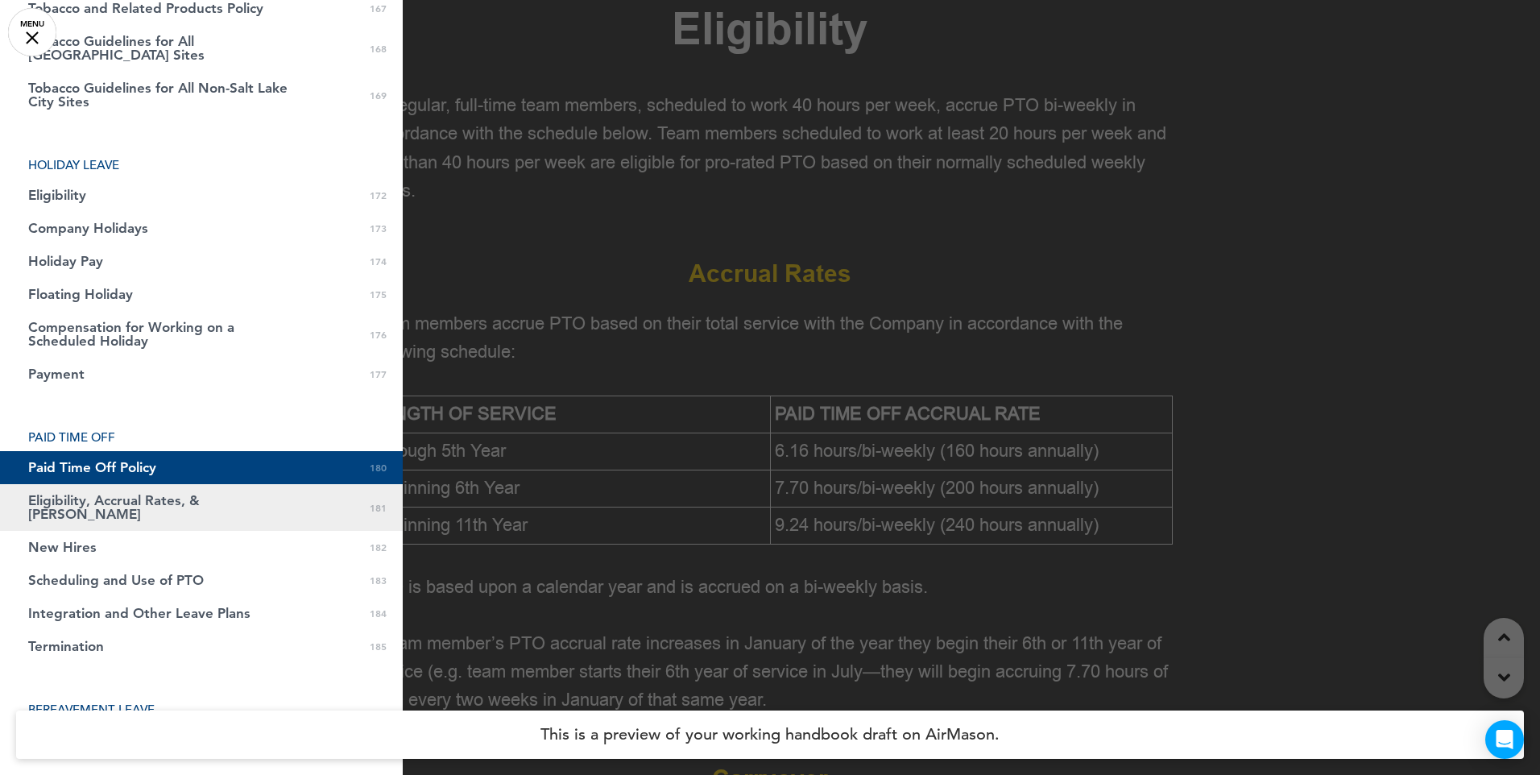
click at [85, 495] on link "Eligibility, Accrual Rates, & [PERSON_NAME] 0 181" at bounding box center [201, 507] width 403 height 47
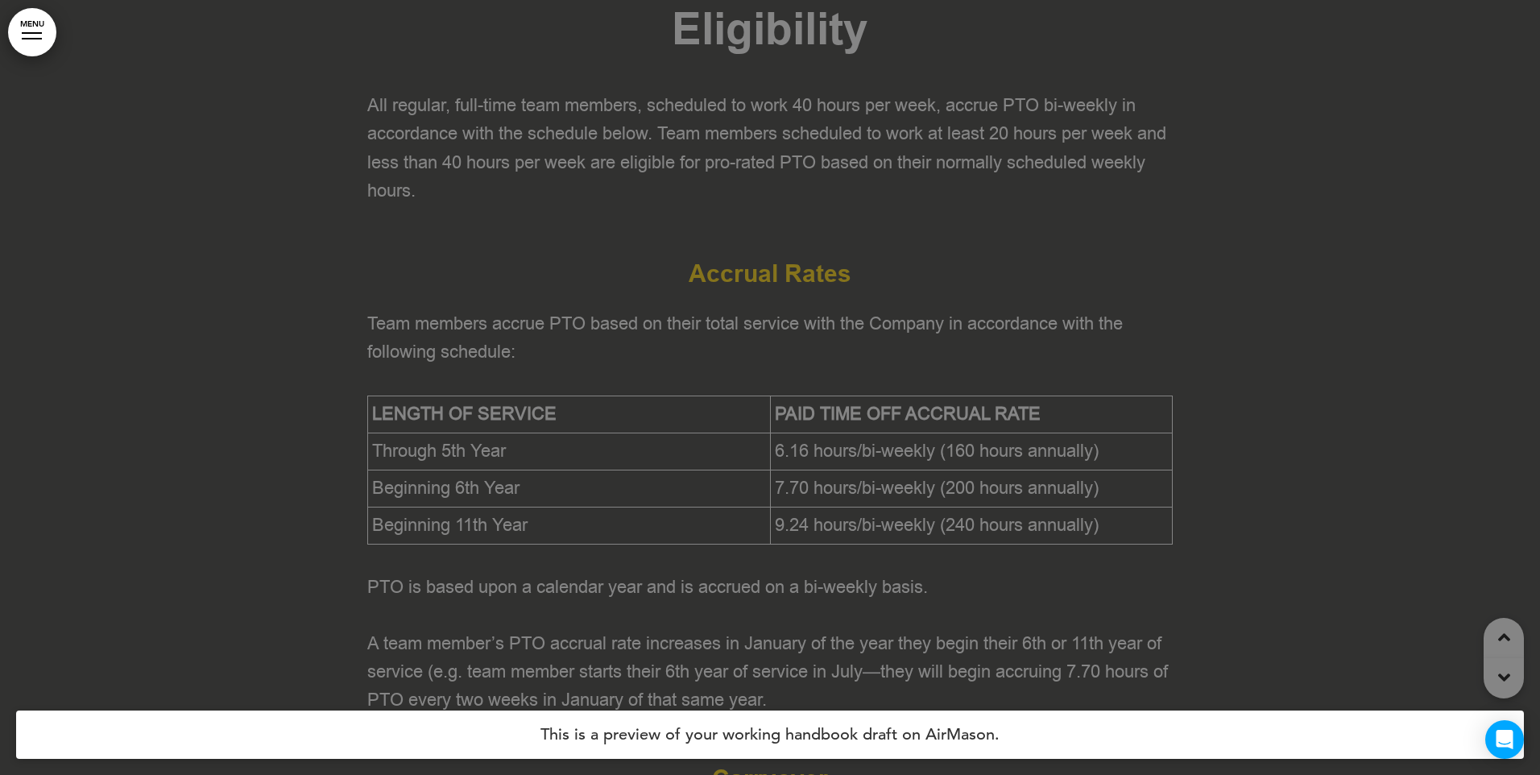
scroll to position [159193, 0]
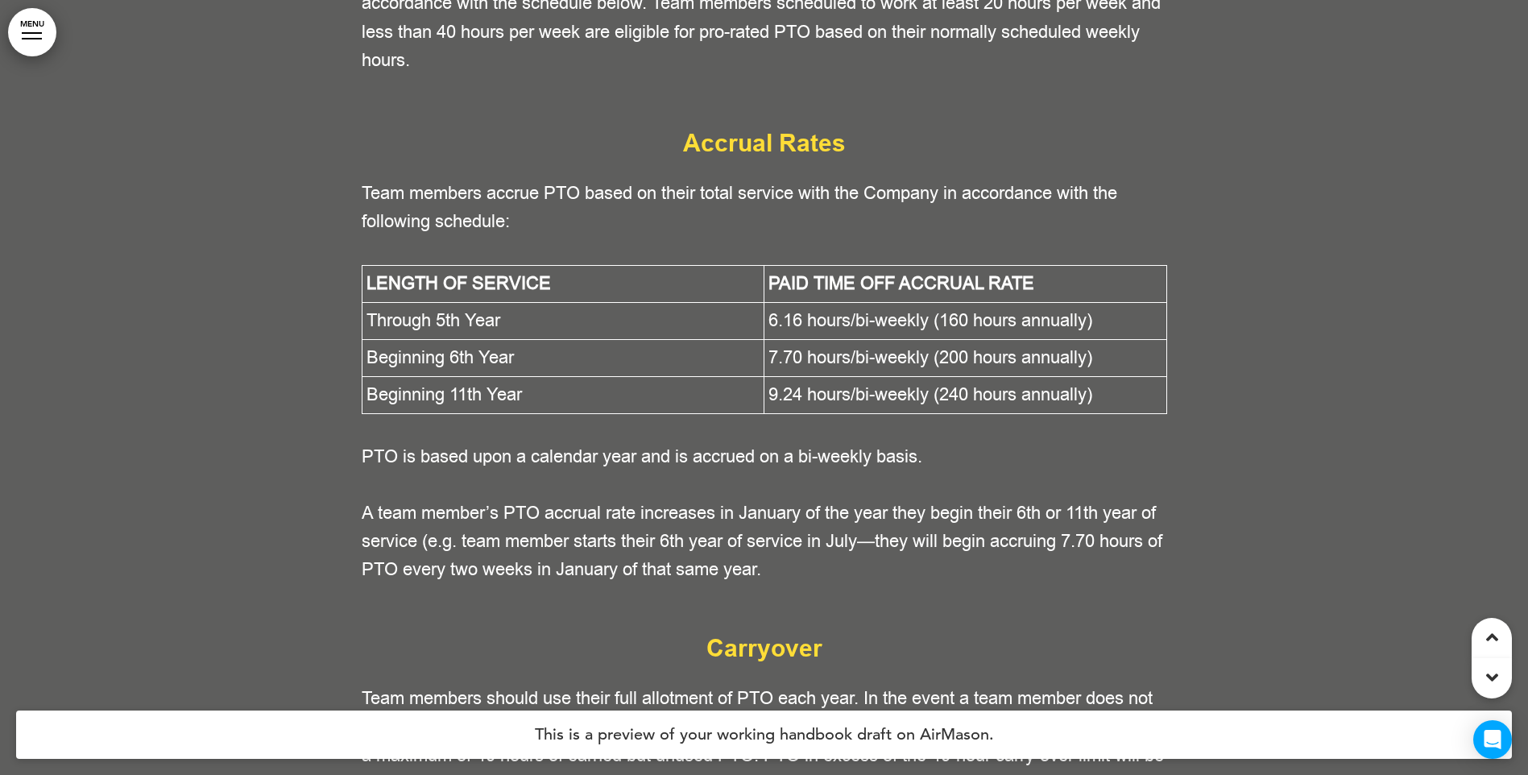
click at [27, 51] on link "MENU" at bounding box center [32, 32] width 48 height 48
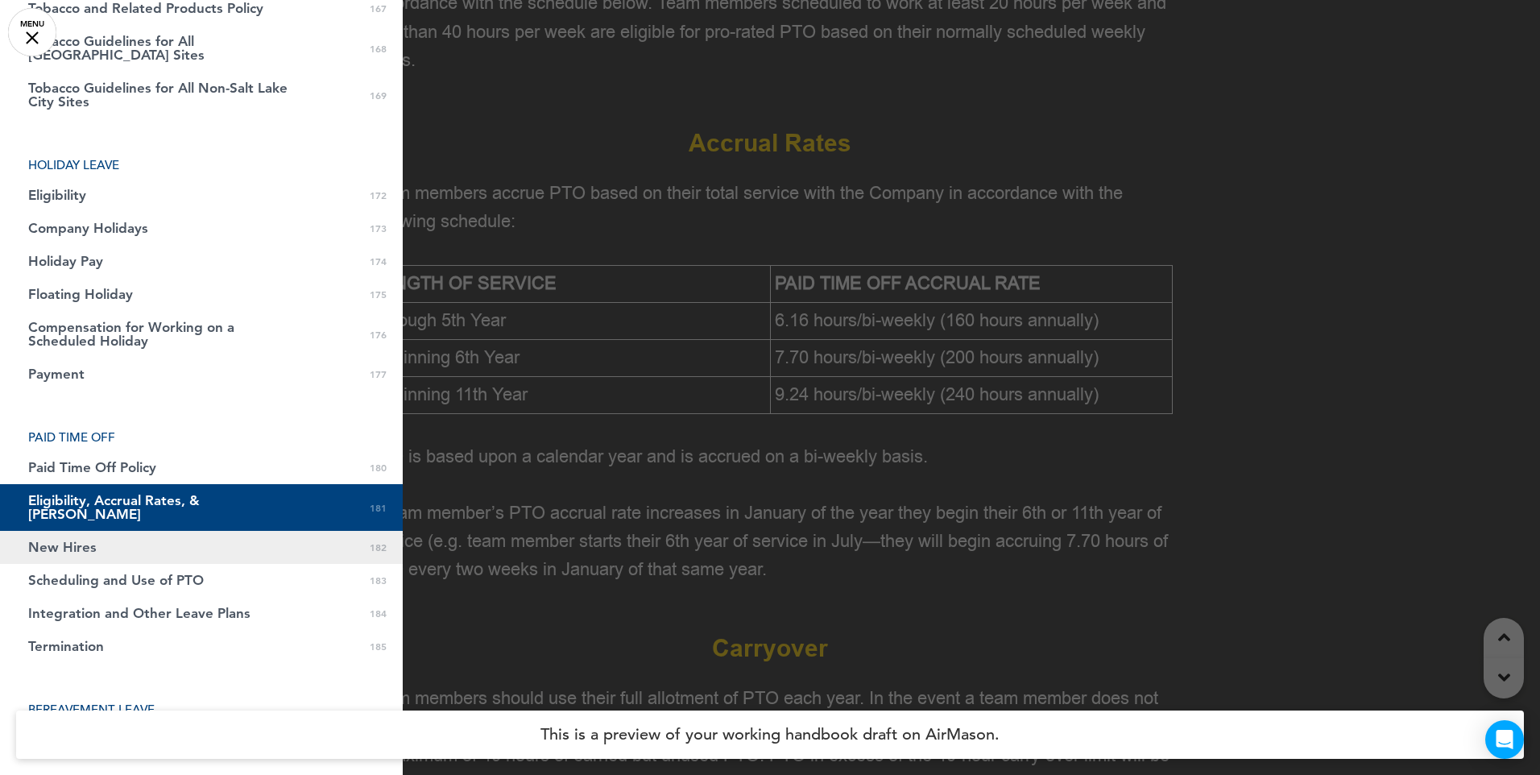
click at [81, 531] on link "New Hires 0 182" at bounding box center [201, 547] width 403 height 33
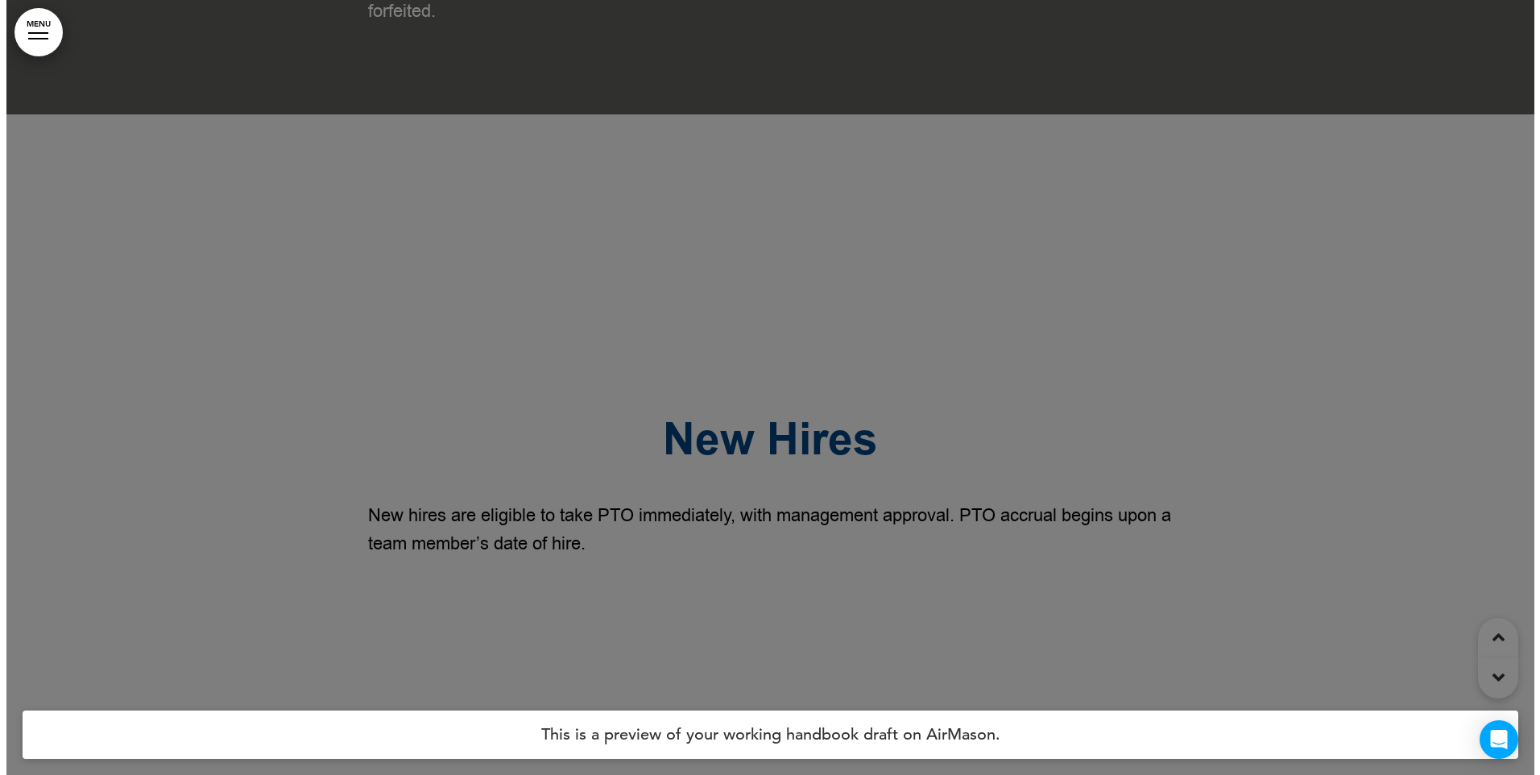
scroll to position [160263, 0]
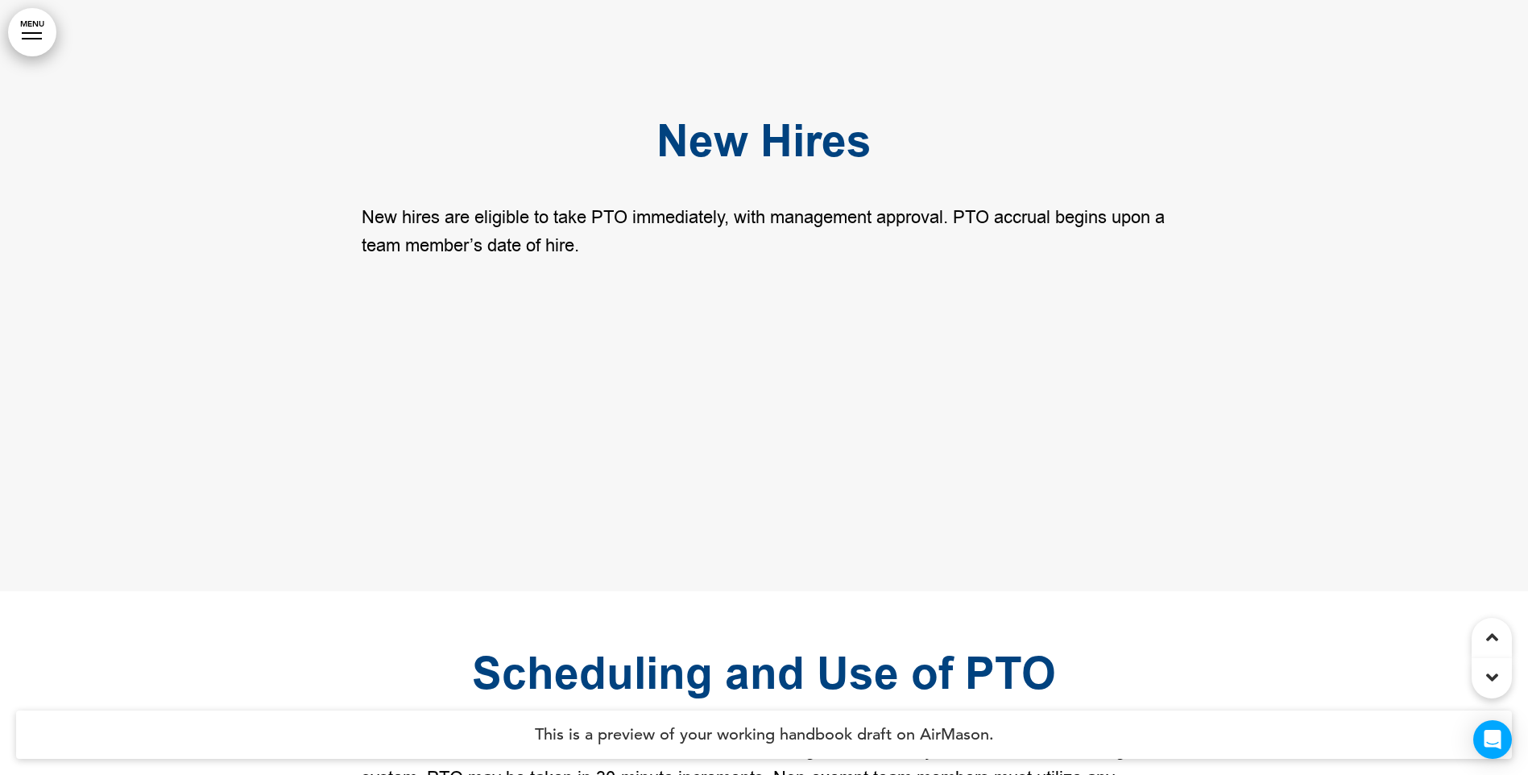
click at [27, 34] on link "MENU" at bounding box center [32, 32] width 48 height 48
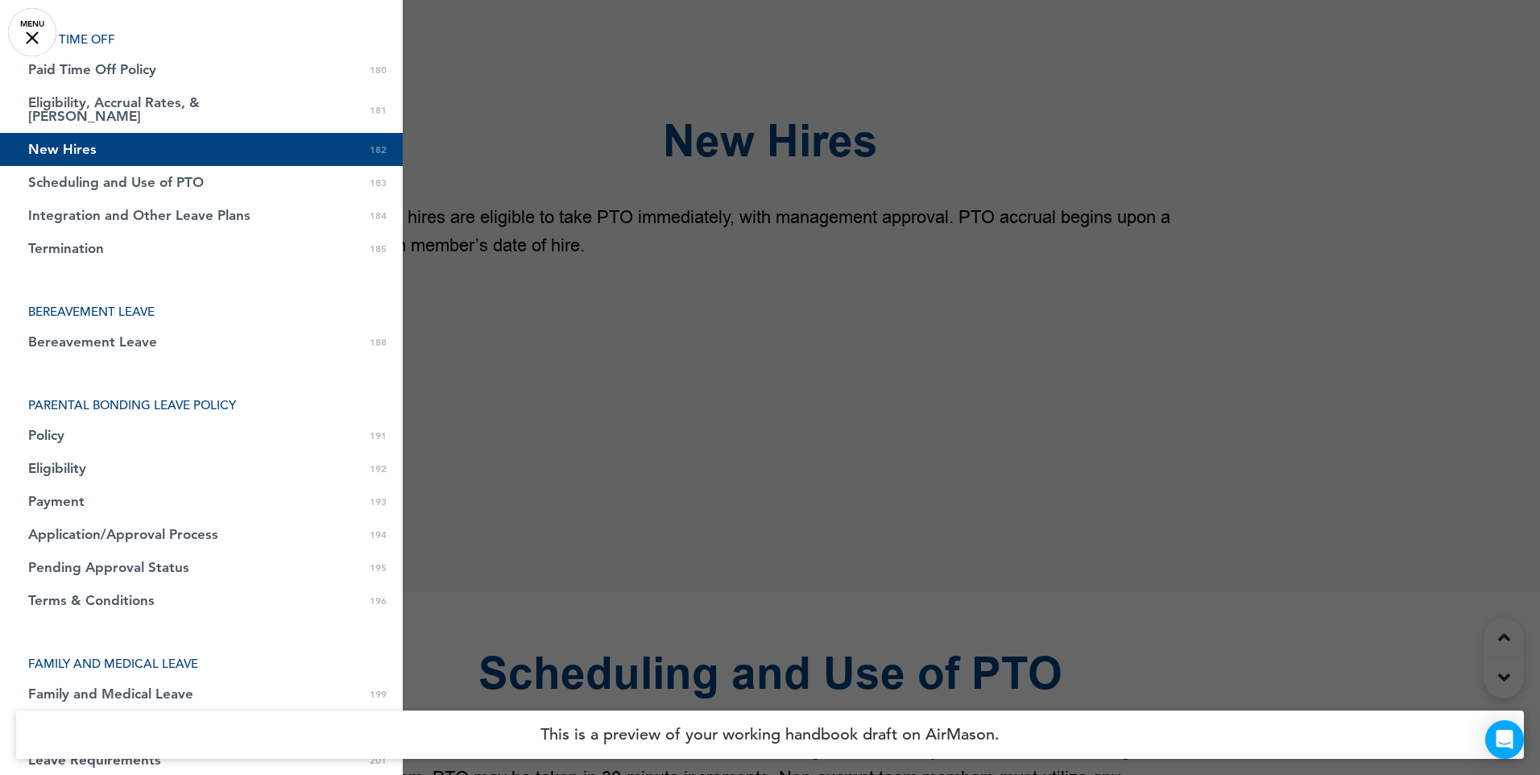
scroll to position [5960, 0]
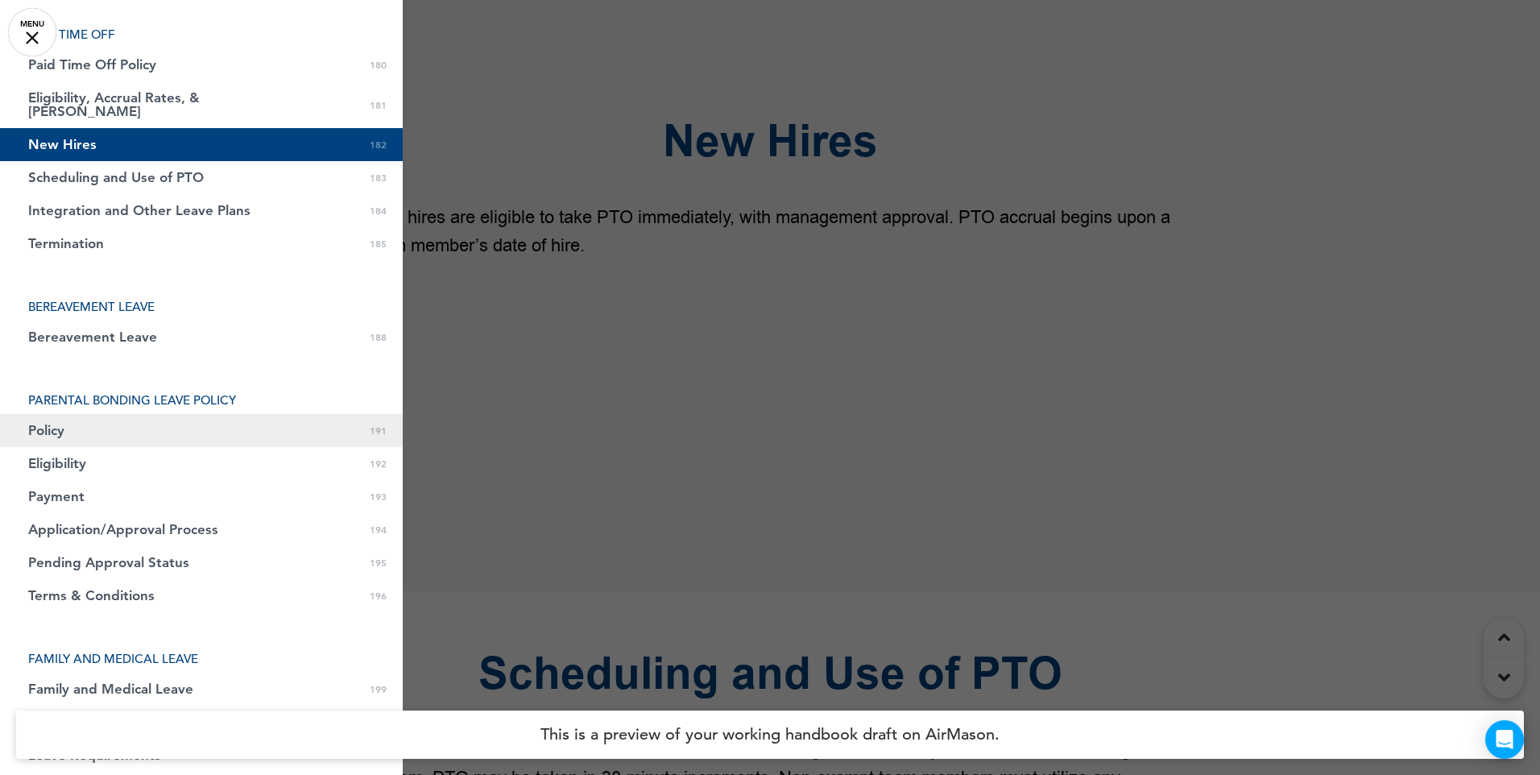
click at [87, 414] on link "Policy 0 191" at bounding box center [201, 430] width 403 height 33
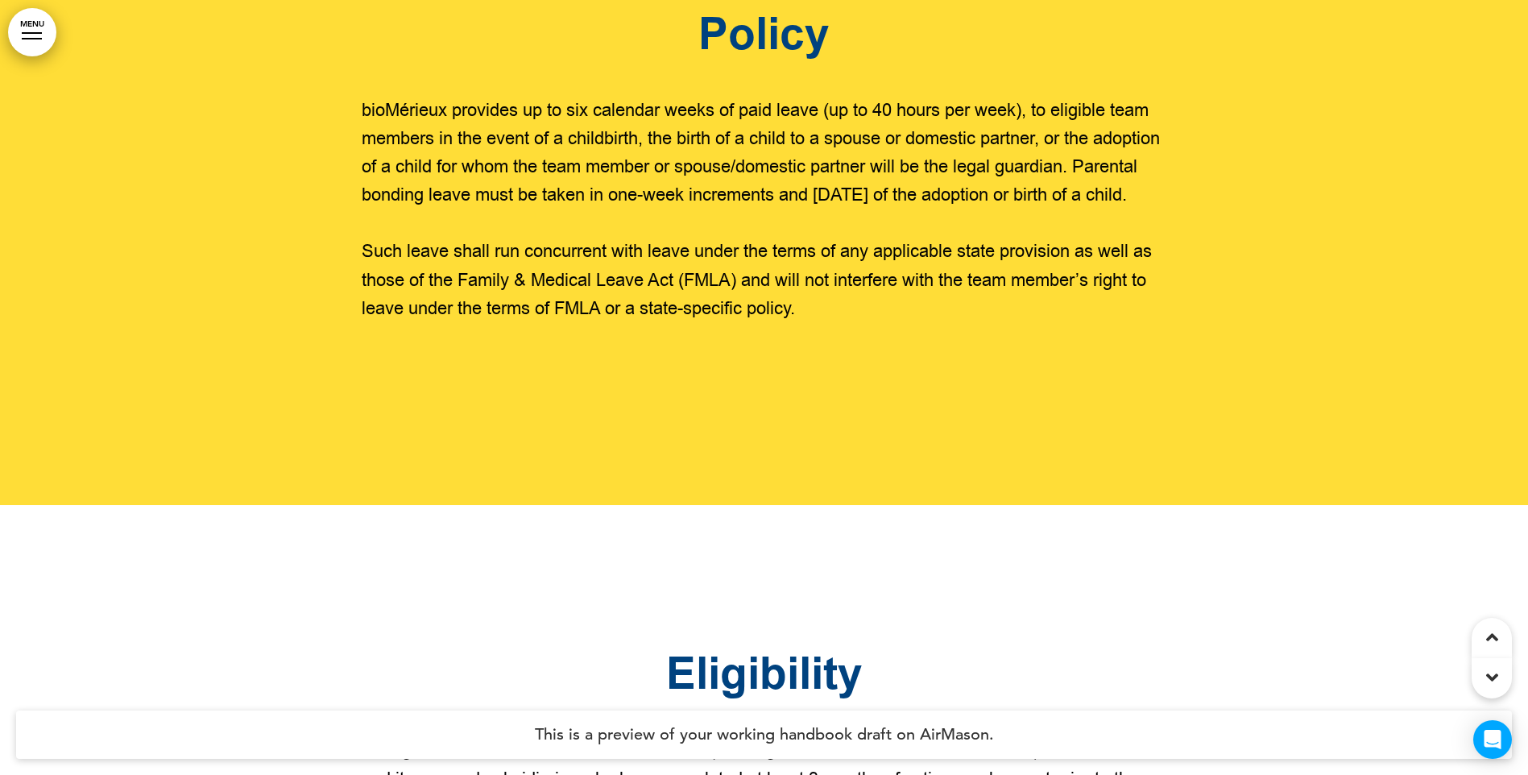
scroll to position [167984, 0]
